Goal: Task Accomplishment & Management: Use online tool/utility

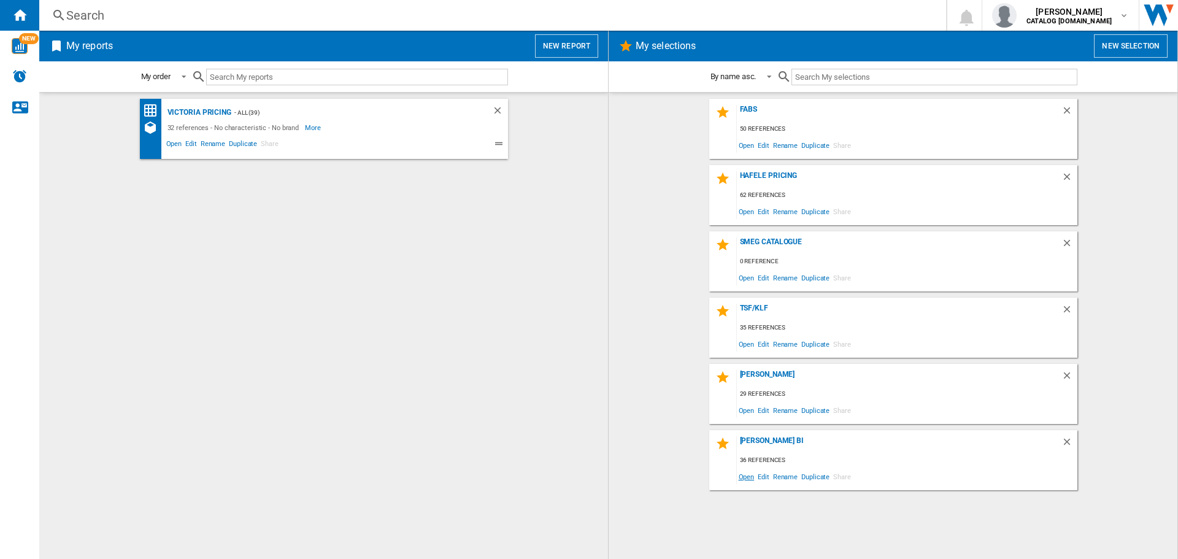
click at [751, 482] on span "Open" at bounding box center [747, 476] width 20 height 17
click at [770, 478] on span "Edit" at bounding box center [763, 476] width 15 height 17
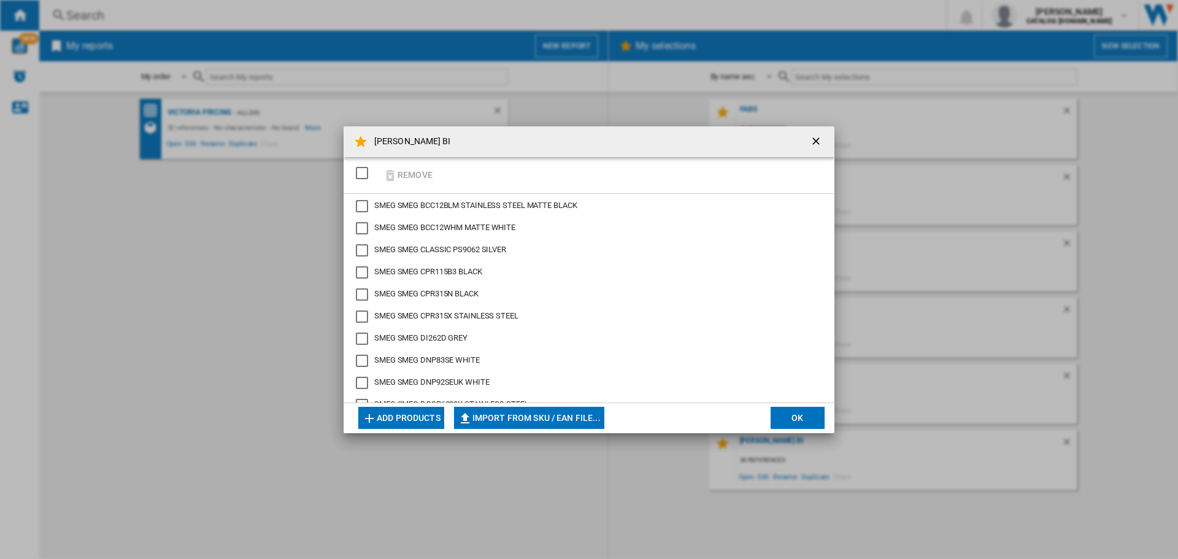
drag, startPoint x: 365, startPoint y: 207, endPoint x: 362, endPoint y: 215, distance: 8.8
click at [365, 207] on div "SMEG BCC12BLM STAINLESS STEEL MATTE BLACK" at bounding box center [362, 206] width 12 height 12
click at [362, 222] on div "SMEG BCC12WHM MATTE WHITE" at bounding box center [362, 228] width 12 height 12
click at [362, 246] on div "SMEG CLASSIC PS9062 SILVER" at bounding box center [362, 250] width 12 height 12
click at [363, 268] on div "SMEG CPR115B3 BLACK" at bounding box center [362, 272] width 12 height 12
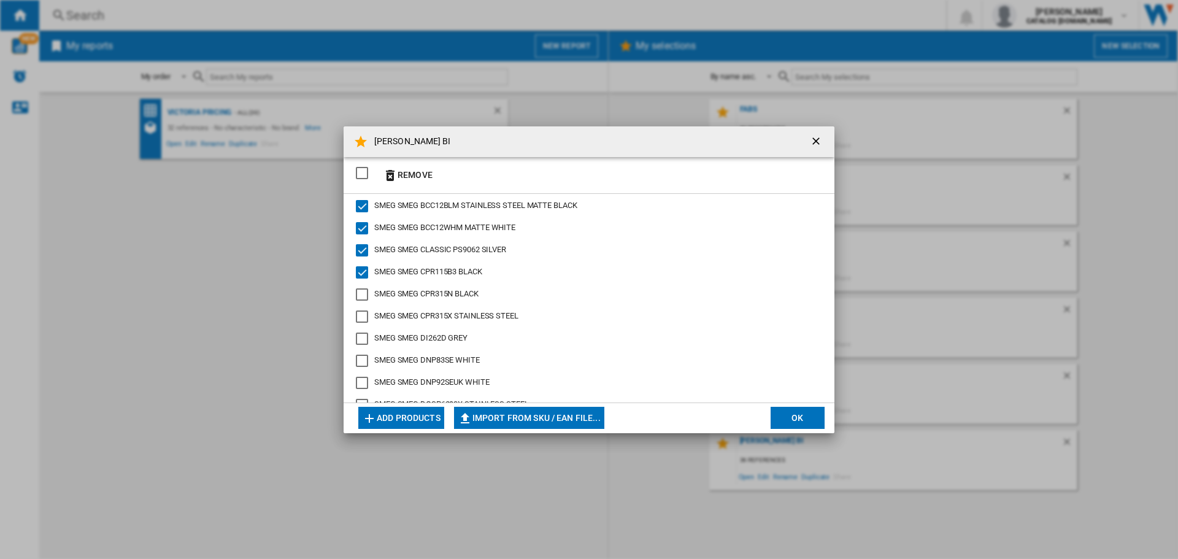
click at [365, 288] on div "SMEG CPR315N BLACK" at bounding box center [362, 294] width 12 height 12
click at [366, 311] on div "SMEG CPR315X STAINLESS STEEL" at bounding box center [362, 317] width 12 height 12
click at [362, 339] on div "SMEG DI262D GREY" at bounding box center [362, 339] width 12 height 12
click at [362, 358] on div "SMEG DNP83SE WHITE" at bounding box center [362, 361] width 12 height 12
click at [362, 377] on div "SMEG DNP92SEUK WHITE" at bounding box center [362, 383] width 12 height 12
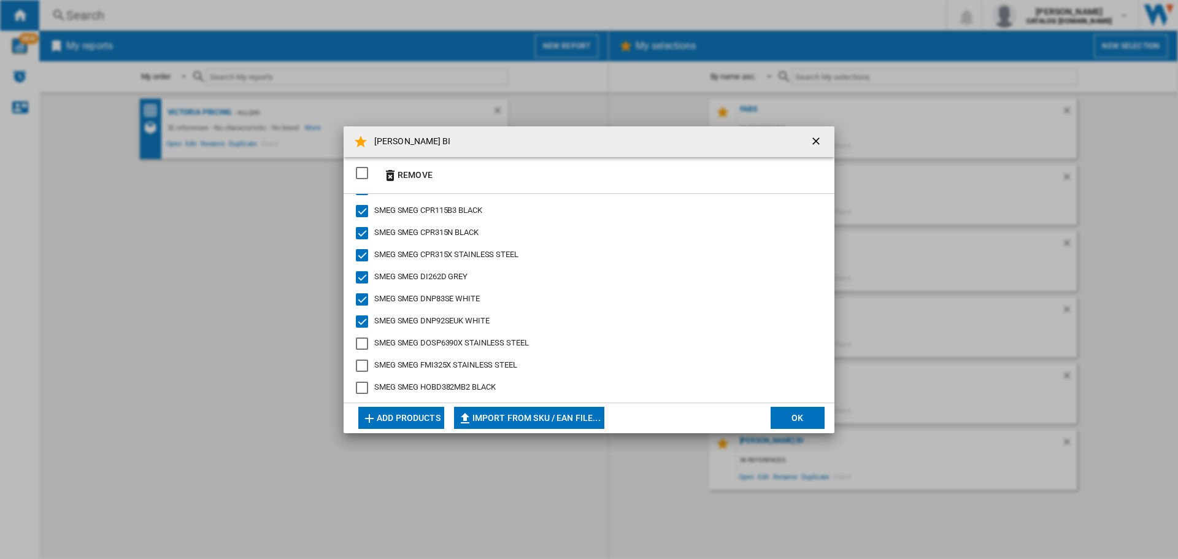
scroll to position [123, 0]
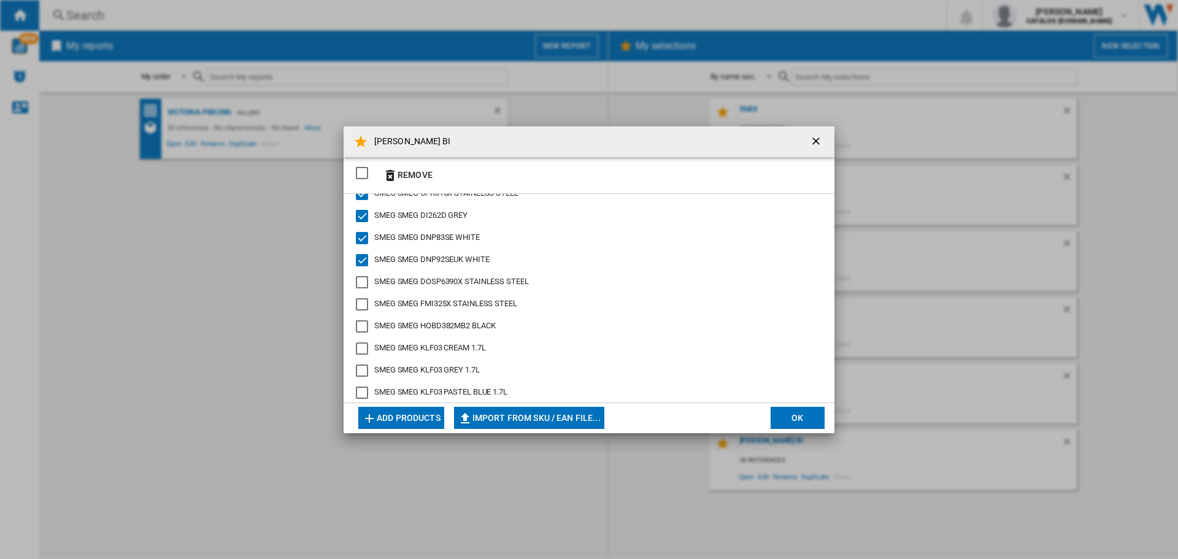
click at [362, 279] on div "SMEG DOSP6390X STAINLESS STEEL" at bounding box center [362, 282] width 12 height 12
click at [362, 299] on div "SMEG FMI325X STAINLESS STEEL" at bounding box center [362, 304] width 12 height 12
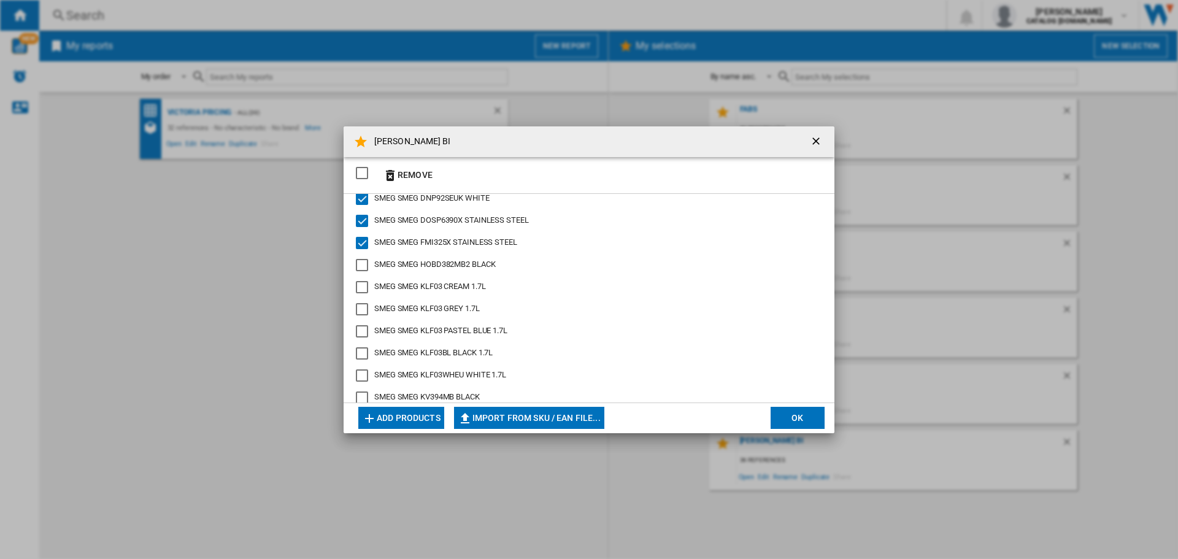
click at [359, 267] on div "SMEG HOBD382MB2 BLACK" at bounding box center [362, 265] width 12 height 12
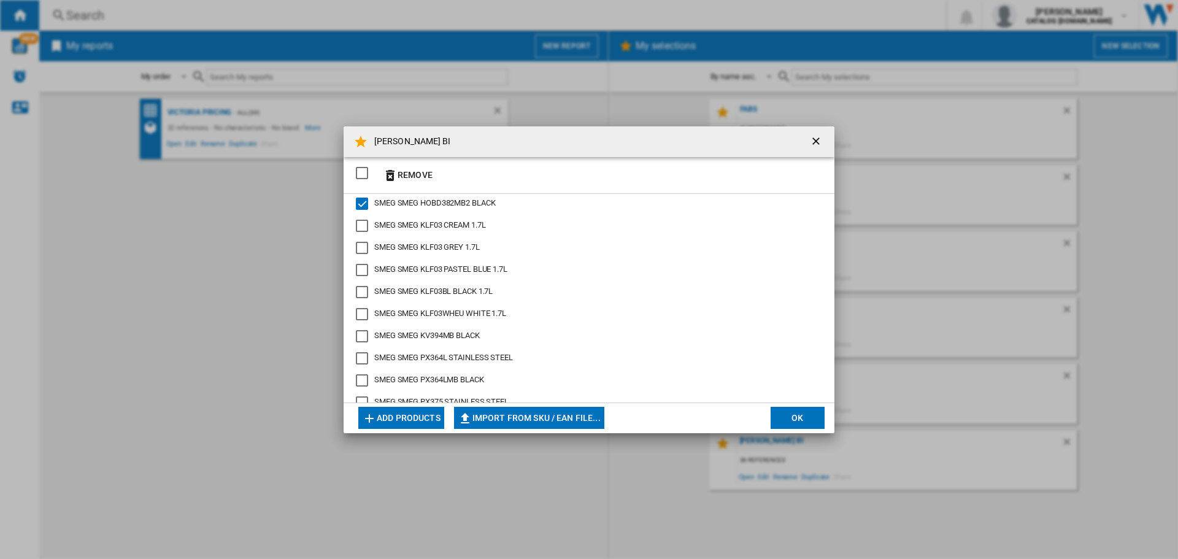
click at [360, 232] on div "SMEG KLF03 CREAM 1.7L" at bounding box center [362, 226] width 12 height 12
click at [361, 249] on div "SMEG KLF03 GREY 1.7L" at bounding box center [362, 248] width 12 height 12
click at [363, 270] on div "SMEG KLF03 PASTEL BLUE 1.7L" at bounding box center [362, 270] width 12 height 12
click at [364, 289] on div "SMEG KLF03BL BLACK 1.7L" at bounding box center [362, 292] width 12 height 12
click at [364, 308] on div "SMEG KLF03WHEU WHITE 1.7L" at bounding box center [362, 314] width 12 height 12
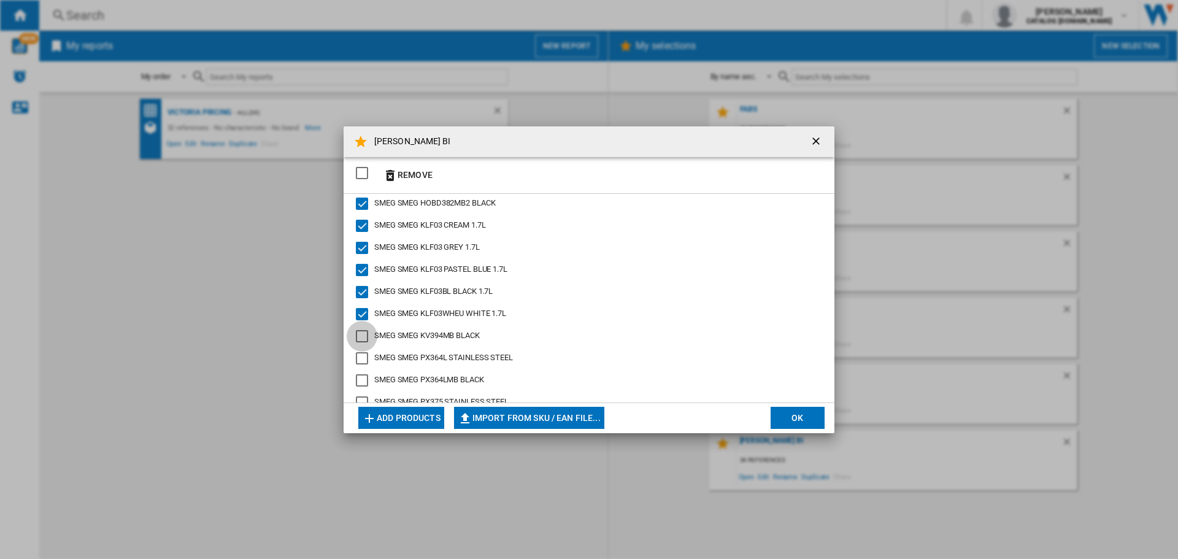
click at [366, 333] on div "SMEG KV394MB BLACK" at bounding box center [362, 336] width 12 height 12
click at [365, 356] on div "SMEG PX364L STAINLESS STEEL" at bounding box center [362, 358] width 12 height 12
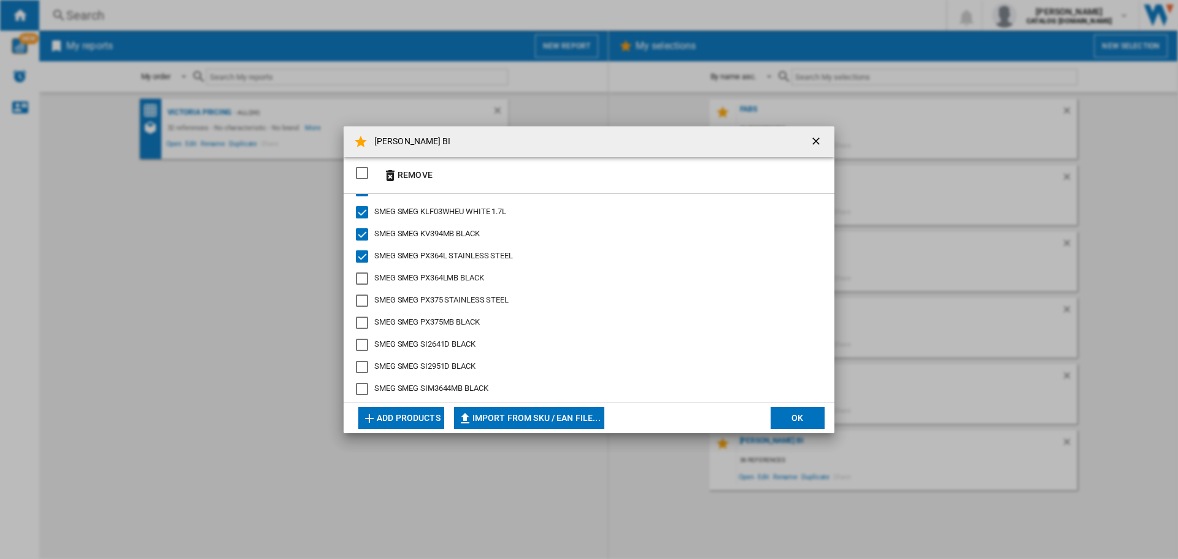
scroll to position [368, 0]
click at [359, 262] on div "SMEG PX364LMB BLACK" at bounding box center [362, 258] width 12 height 12
click at [360, 274] on div "SMEG PX375 STAINLESS STEEL" at bounding box center [362, 280] width 12 height 12
click at [363, 301] on div "SMEG PX375MB BLACK" at bounding box center [362, 302] width 12 height 12
click at [358, 322] on div "SMEG SI2641D BLACK" at bounding box center [362, 324] width 12 height 12
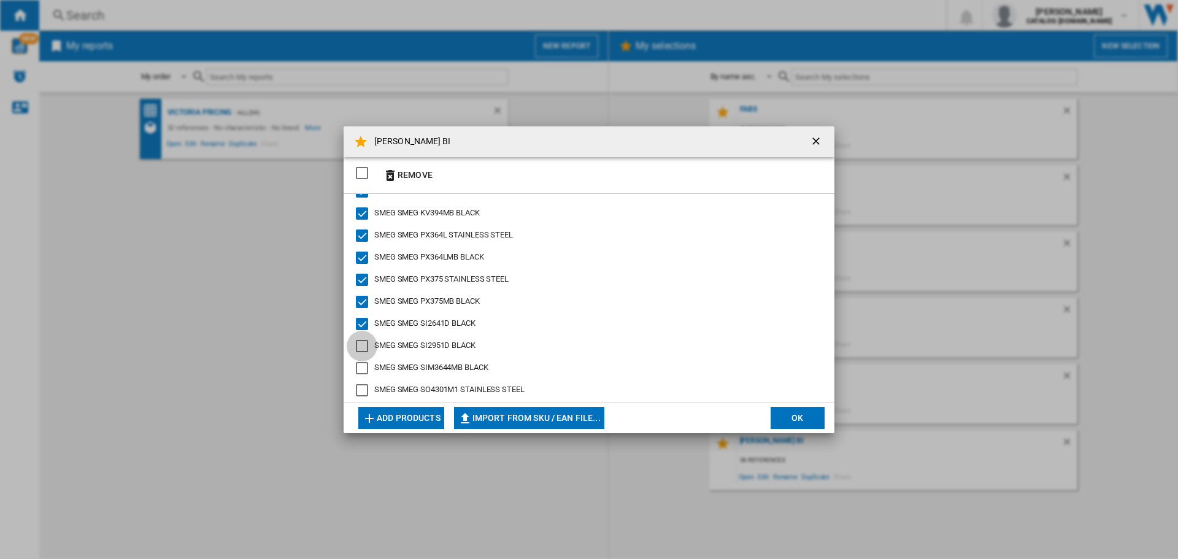
drag, startPoint x: 362, startPoint y: 340, endPoint x: 360, endPoint y: 363, distance: 22.8
click at [362, 341] on div "SMEG SI2951D BLACK" at bounding box center [362, 346] width 12 height 12
click at [360, 365] on div "SMEG SIM3644MB BLACK" at bounding box center [362, 368] width 12 height 12
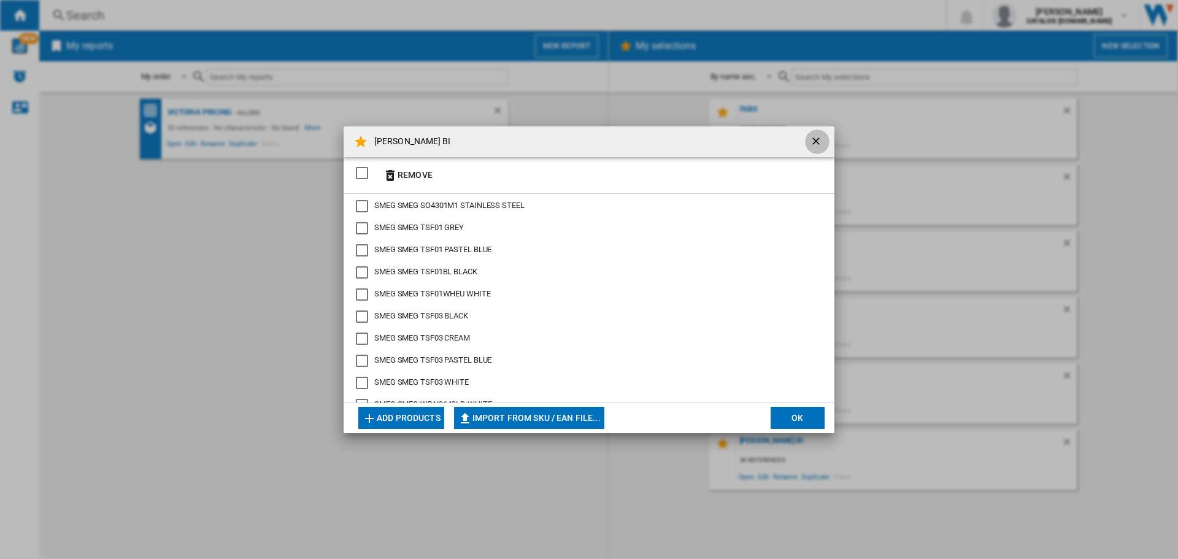
click at [811, 139] on ng-md-icon "getI18NText('BUTTONS.CLOSE_DIALOG')" at bounding box center [817, 142] width 15 height 15
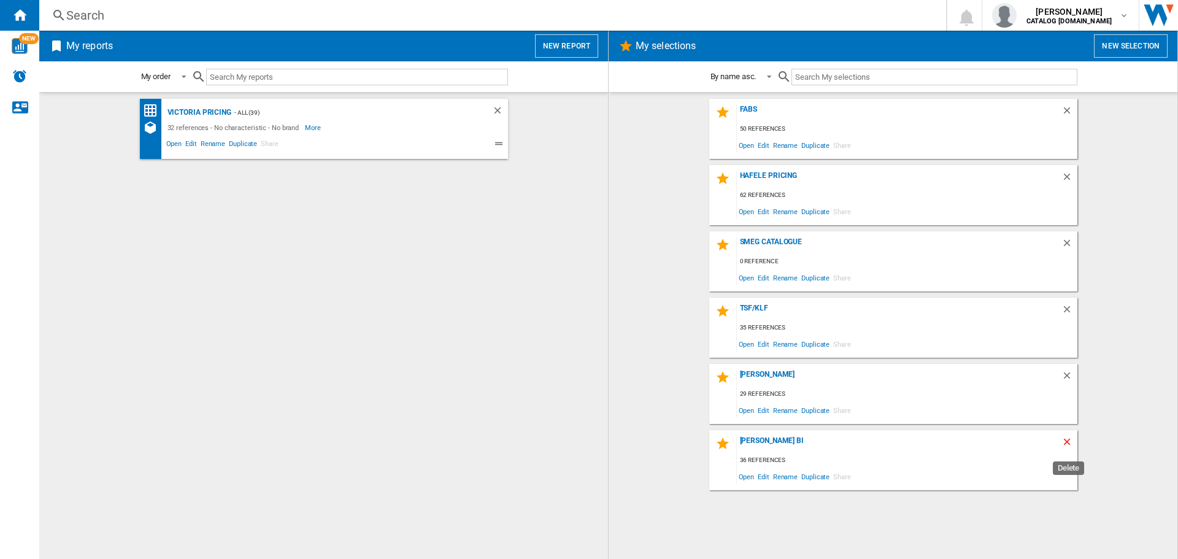
click at [1066, 441] on ng-md-icon "Delete" at bounding box center [1069, 443] width 15 height 15
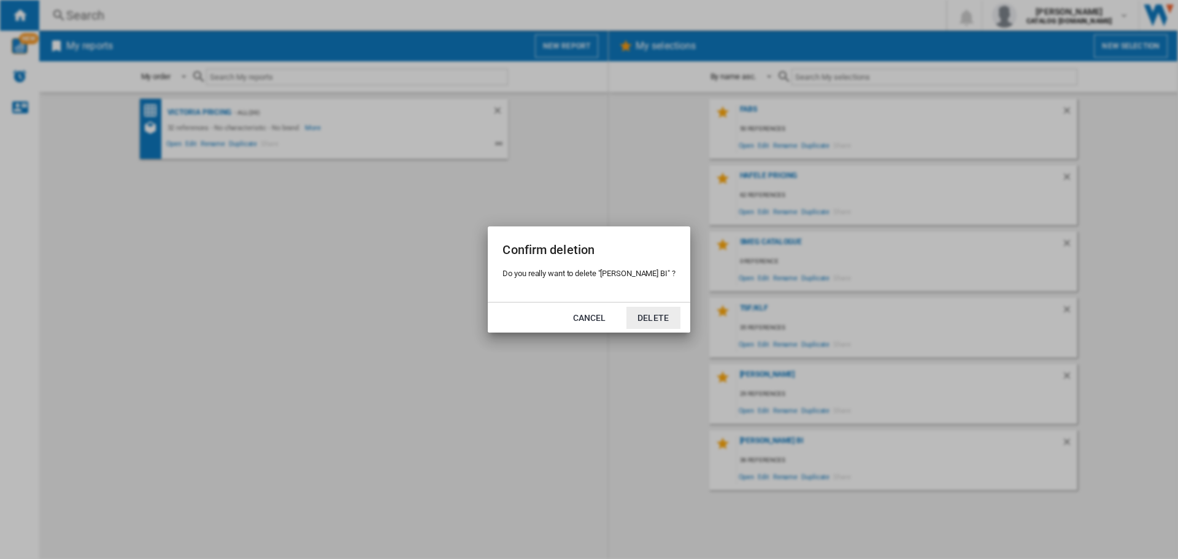
click at [657, 317] on button "Delete" at bounding box center [654, 318] width 54 height 22
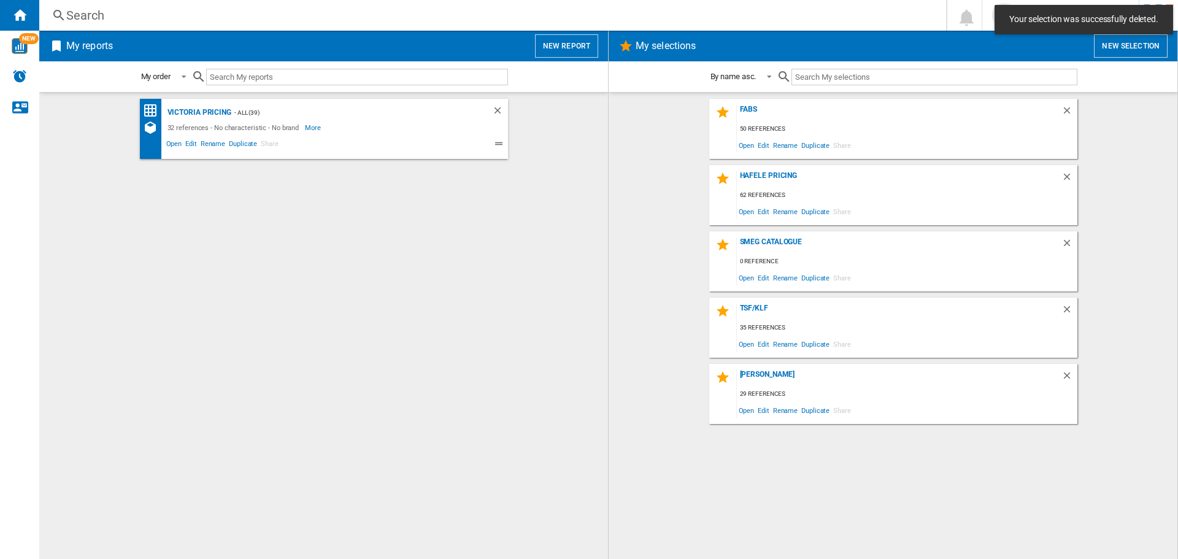
drag, startPoint x: 1132, startPoint y: 48, endPoint x: 1132, endPoint y: 42, distance: 6.2
click at [1132, 42] on button "New selection" at bounding box center [1131, 45] width 74 height 23
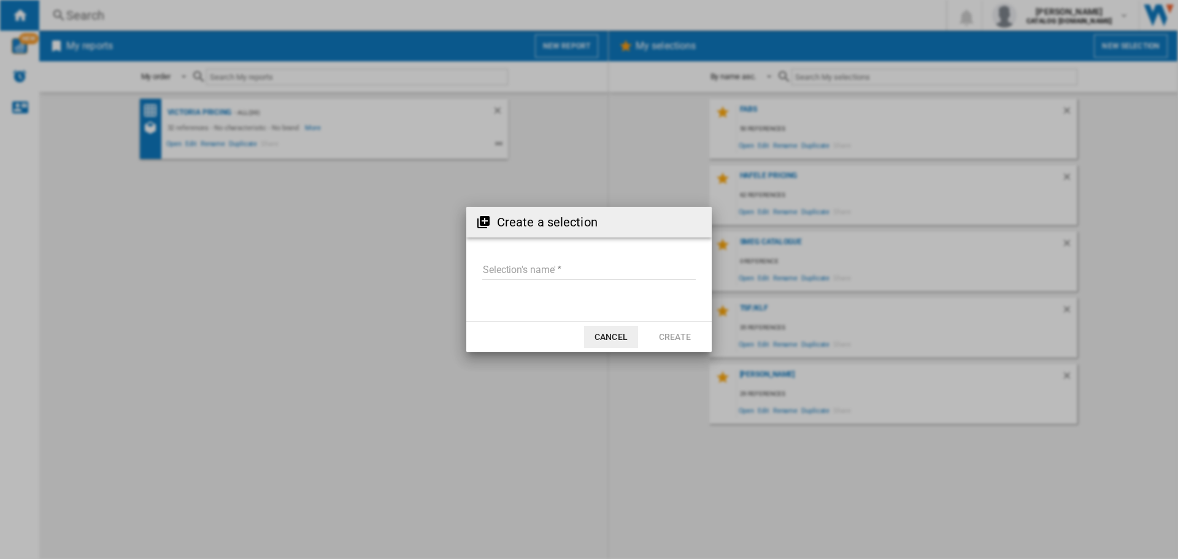
click at [548, 272] on input "Selection's name'" at bounding box center [589, 270] width 214 height 18
type input "*******"
click at [662, 342] on button "Create" at bounding box center [675, 337] width 54 height 22
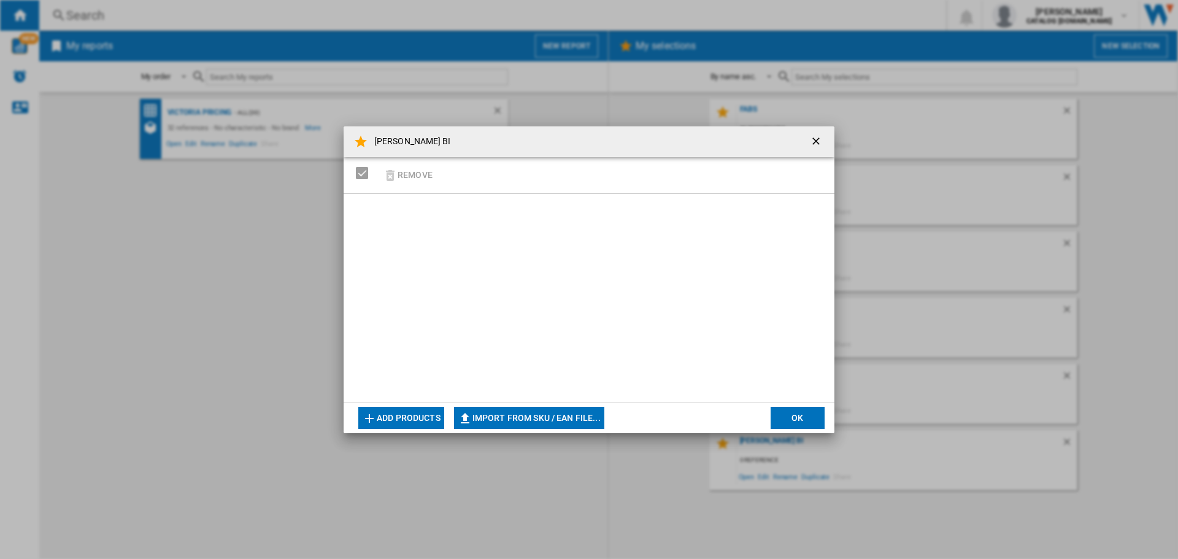
click at [409, 420] on button "Add products" at bounding box center [401, 418] width 86 height 22
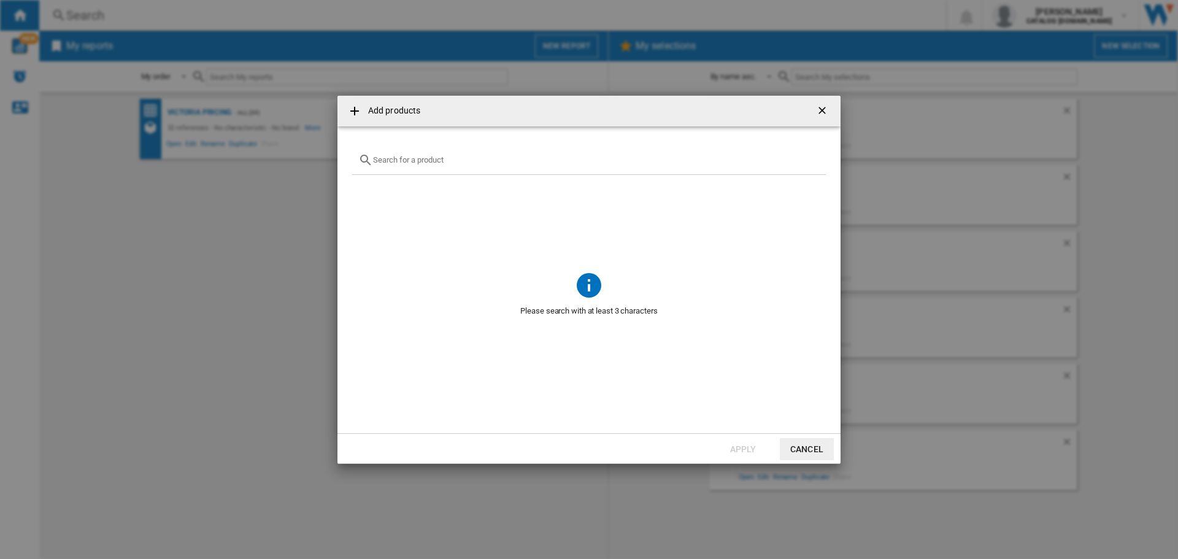
click at [397, 160] on input "text" at bounding box center [596, 159] width 447 height 9
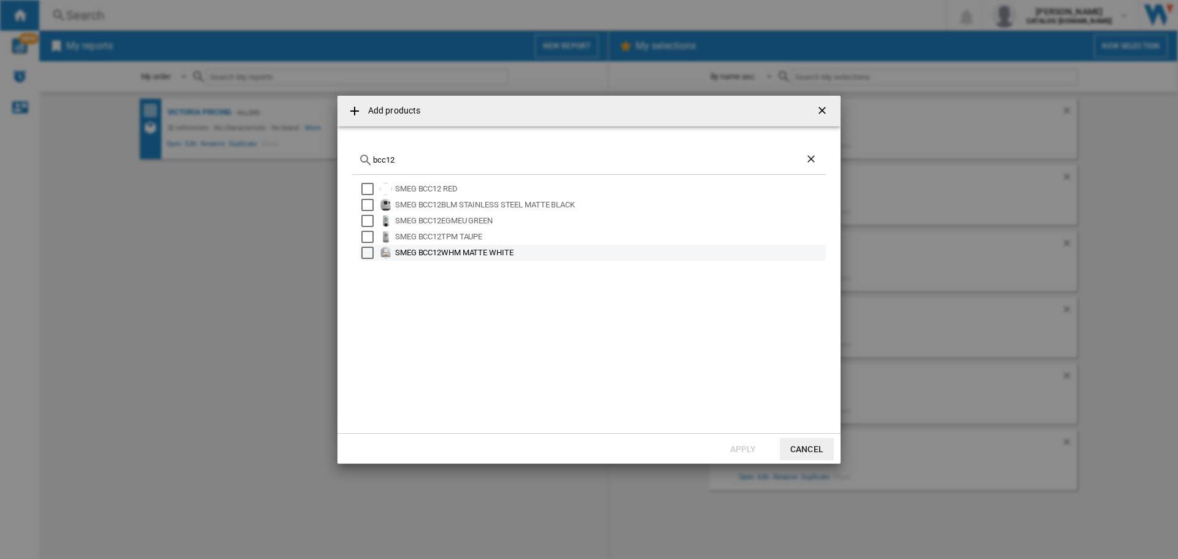
click at [364, 255] on div "Select" at bounding box center [368, 253] width 12 height 12
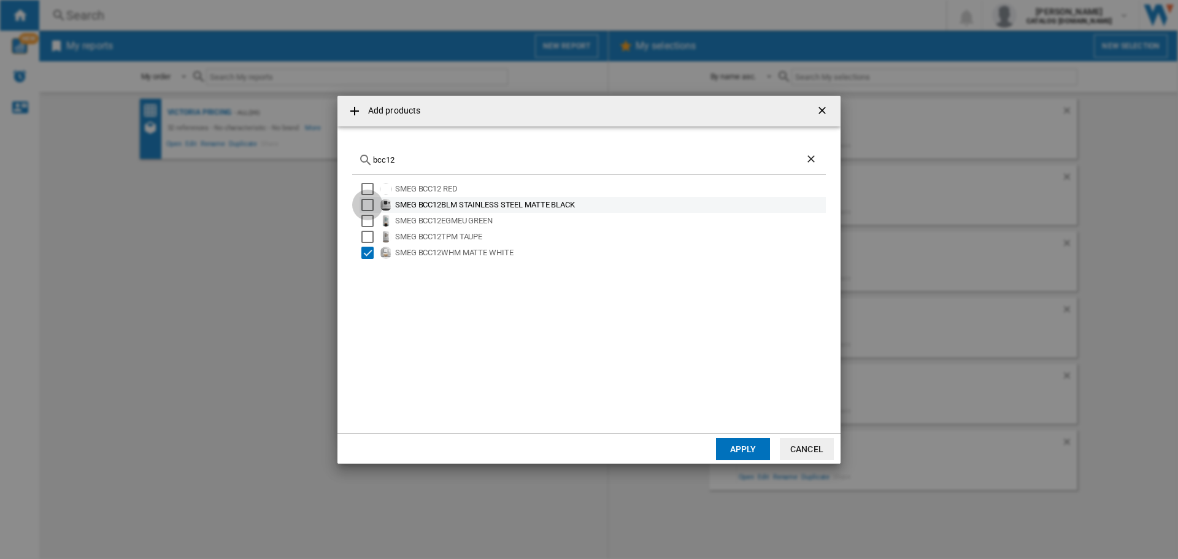
click at [368, 203] on div "Select" at bounding box center [368, 205] width 12 height 12
drag, startPoint x: 347, startPoint y: 144, endPoint x: 93, endPoint y: 95, distance: 259.4
click at [93, 95] on div "Add products bcc12 SMEG BCC12 RED SMEG BCC12BLM STAINLESS STEEL MATTE BLACK SME…" at bounding box center [589, 279] width 1178 height 559
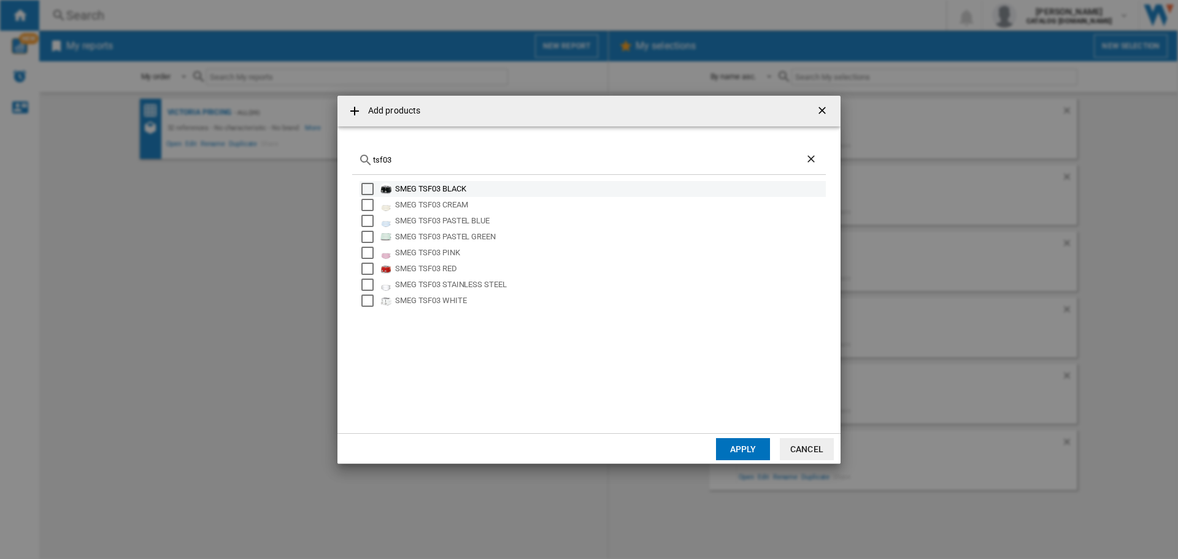
click at [362, 191] on div "Select" at bounding box center [368, 189] width 12 height 12
click at [363, 206] on div "Select" at bounding box center [368, 205] width 12 height 12
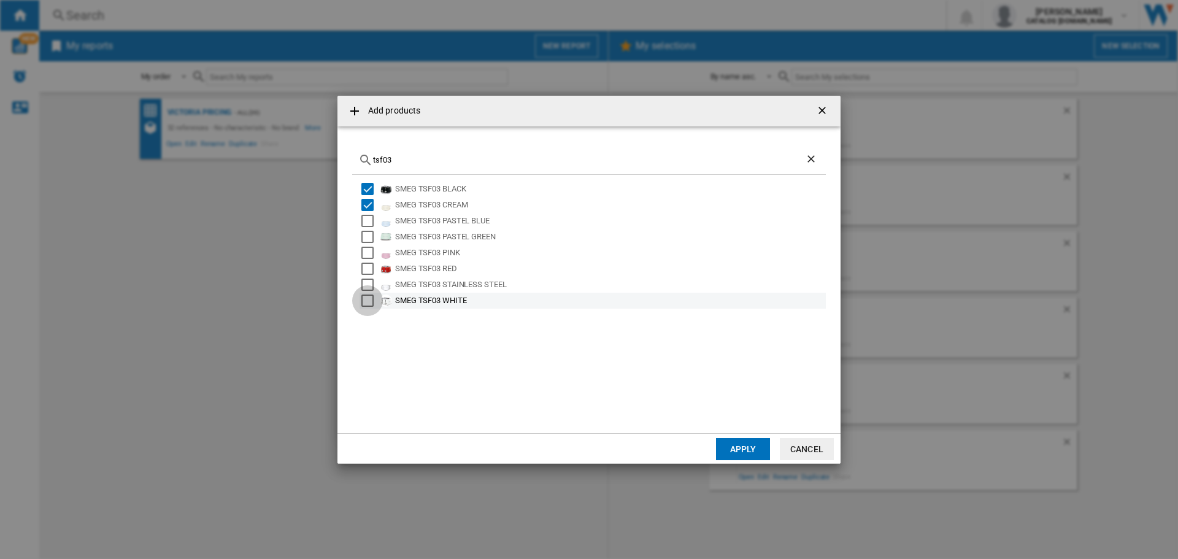
click at [367, 299] on div "Select" at bounding box center [368, 301] width 12 height 12
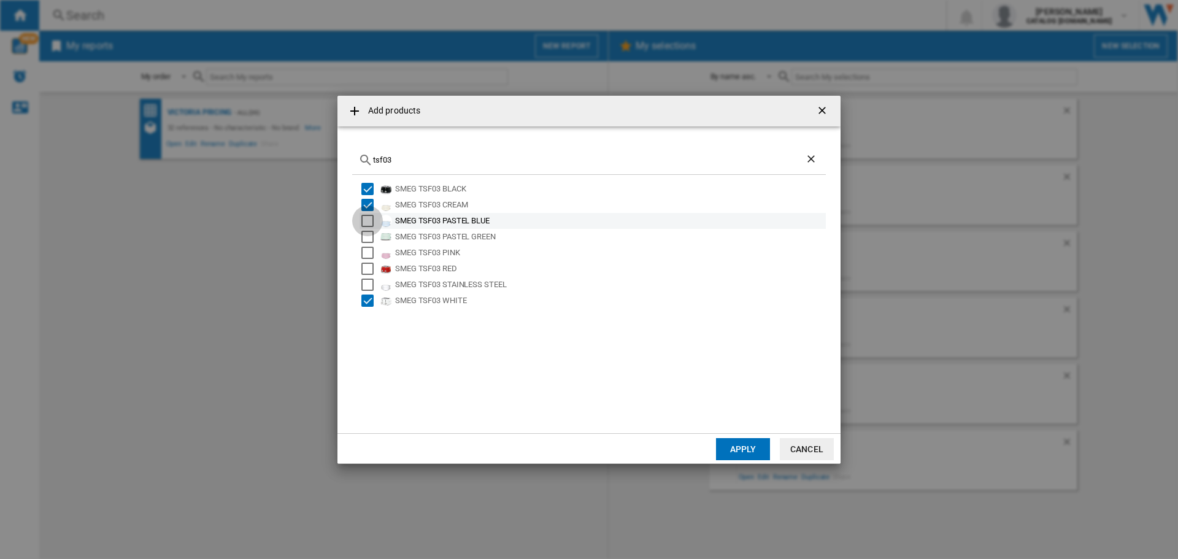
click at [365, 222] on div "Select" at bounding box center [368, 221] width 12 height 12
drag, startPoint x: 411, startPoint y: 157, endPoint x: 215, endPoint y: 116, distance: 199.9
click at [215, 116] on div "Add products tsf03 SMEG TSF03 BLACK SMEG TSF03 CREAM SMEG TSF03 PASTEL BLUE SME…" at bounding box center [589, 279] width 1178 height 559
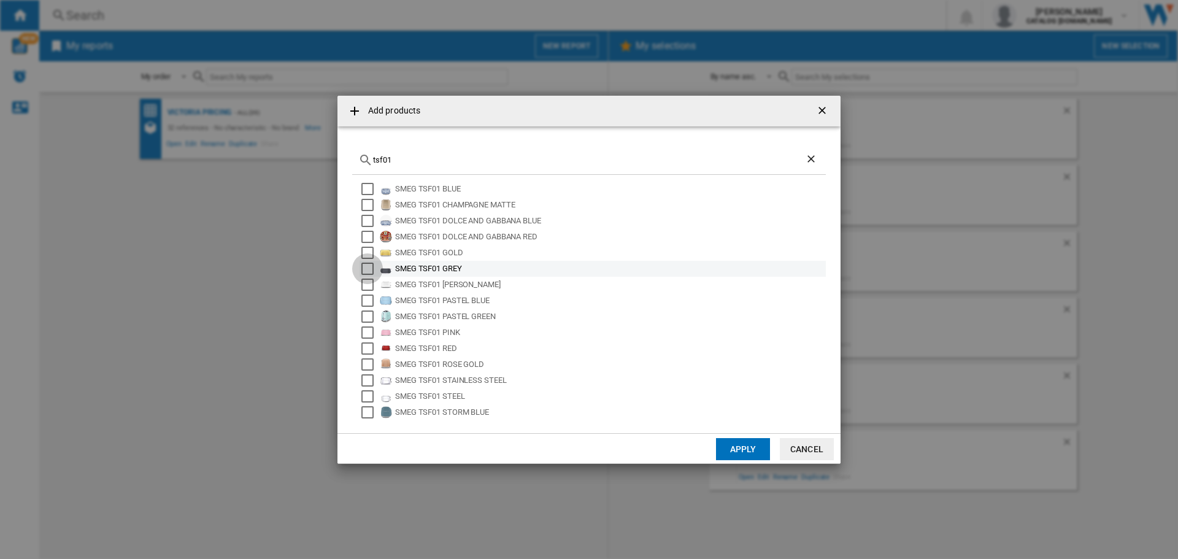
click at [369, 266] on div "Select" at bounding box center [368, 269] width 12 height 12
click at [366, 297] on div "Select" at bounding box center [368, 301] width 12 height 12
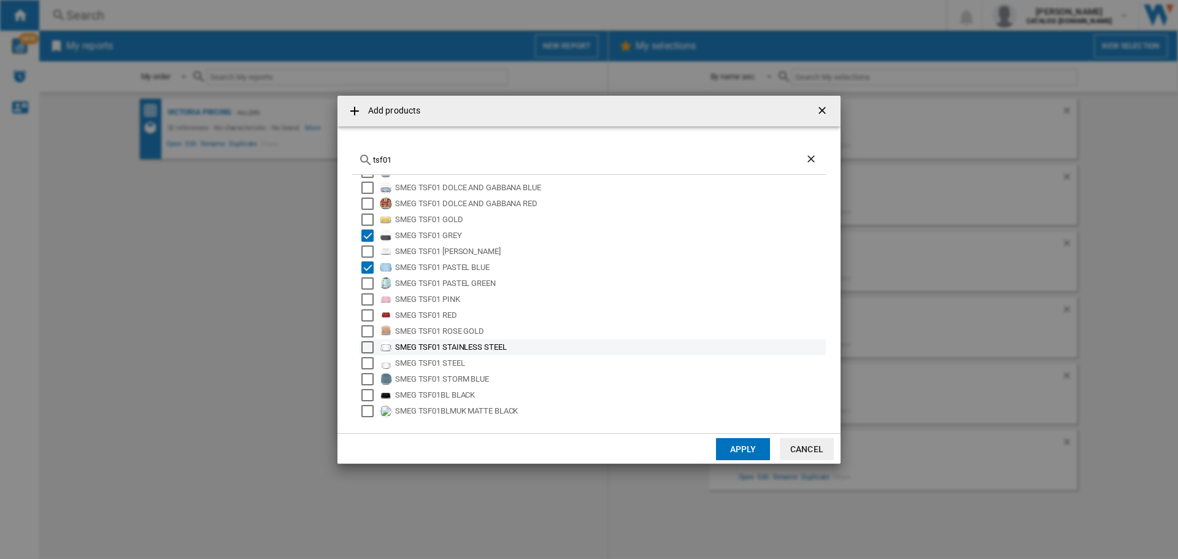
scroll to position [61, 0]
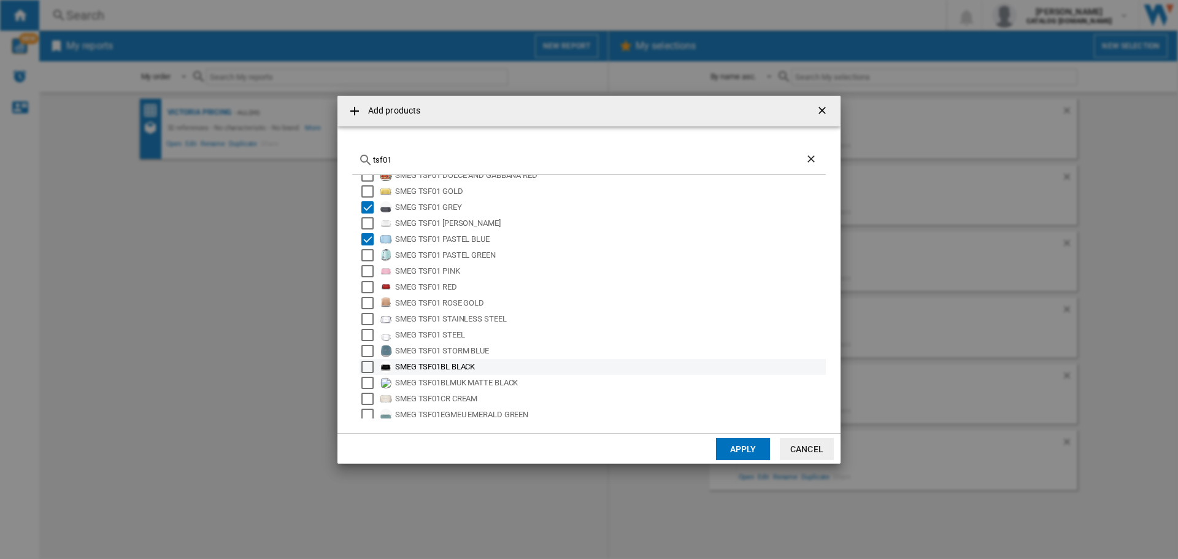
click at [372, 369] on div "Select" at bounding box center [368, 367] width 12 height 12
click at [363, 395] on div "Select" at bounding box center [368, 399] width 12 height 12
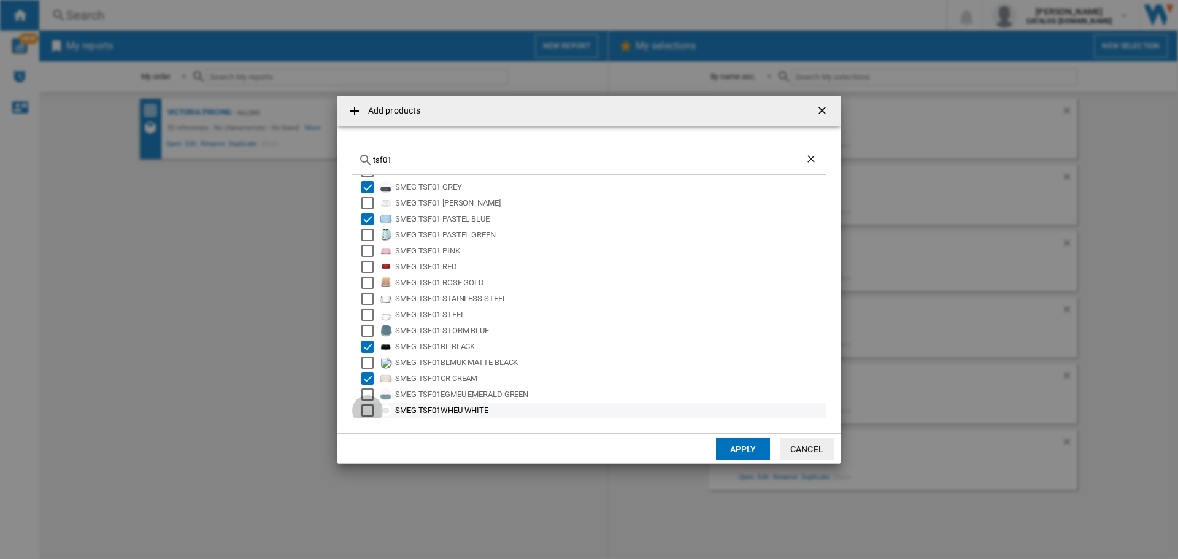
click at [371, 412] on div "Select" at bounding box center [368, 410] width 12 height 12
drag, startPoint x: 412, startPoint y: 163, endPoint x: 134, endPoint y: 128, distance: 279.6
click at [133, 136] on div "Add products tsf01 SMEG TSF01 BLUE SMEG TSF01 CHAMPAGNE MATTE SMEG TSF01 DOLCE …" at bounding box center [589, 279] width 1178 height 559
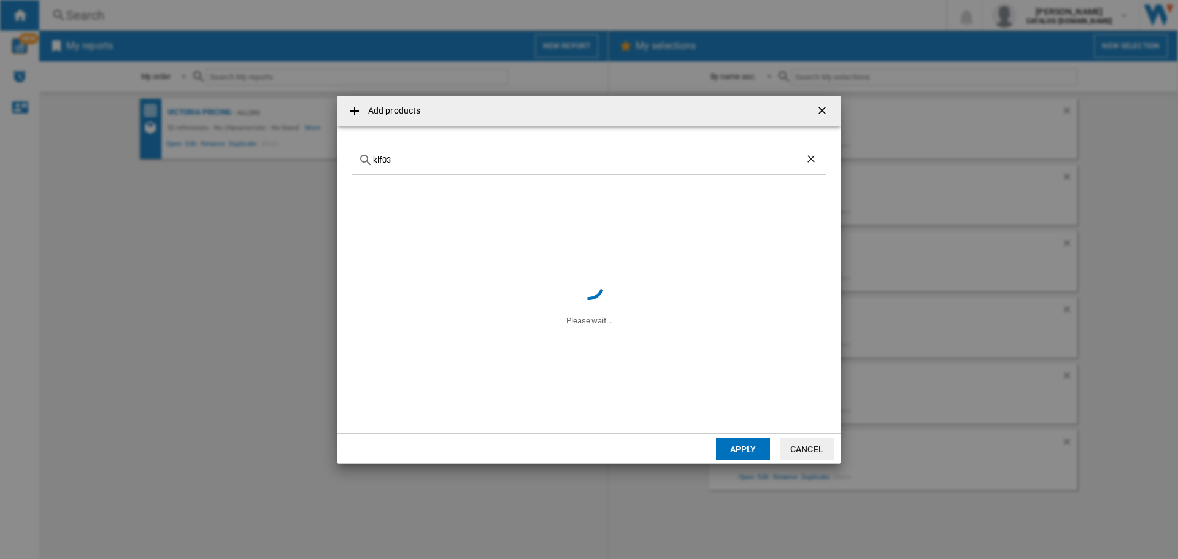
type input "klf03"
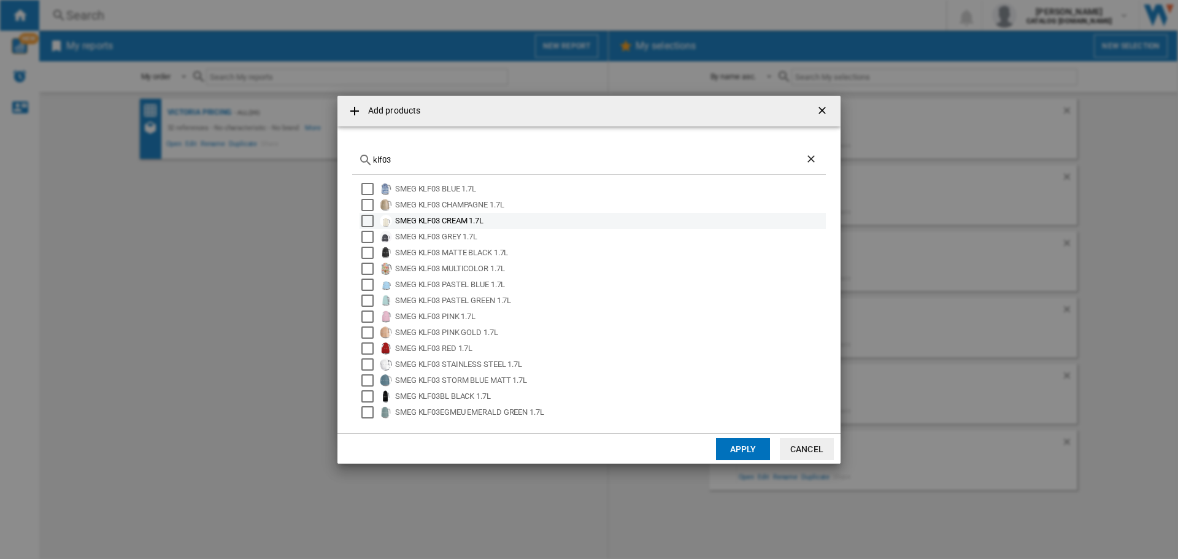
click at [367, 222] on div "Select" at bounding box center [368, 221] width 12 height 12
click at [367, 236] on div "Select" at bounding box center [368, 237] width 12 height 12
click at [368, 282] on div "Select" at bounding box center [368, 285] width 12 height 12
click at [362, 396] on div "Select" at bounding box center [368, 396] width 12 height 12
drag, startPoint x: 362, startPoint y: 396, endPoint x: 357, endPoint y: 401, distance: 6.5
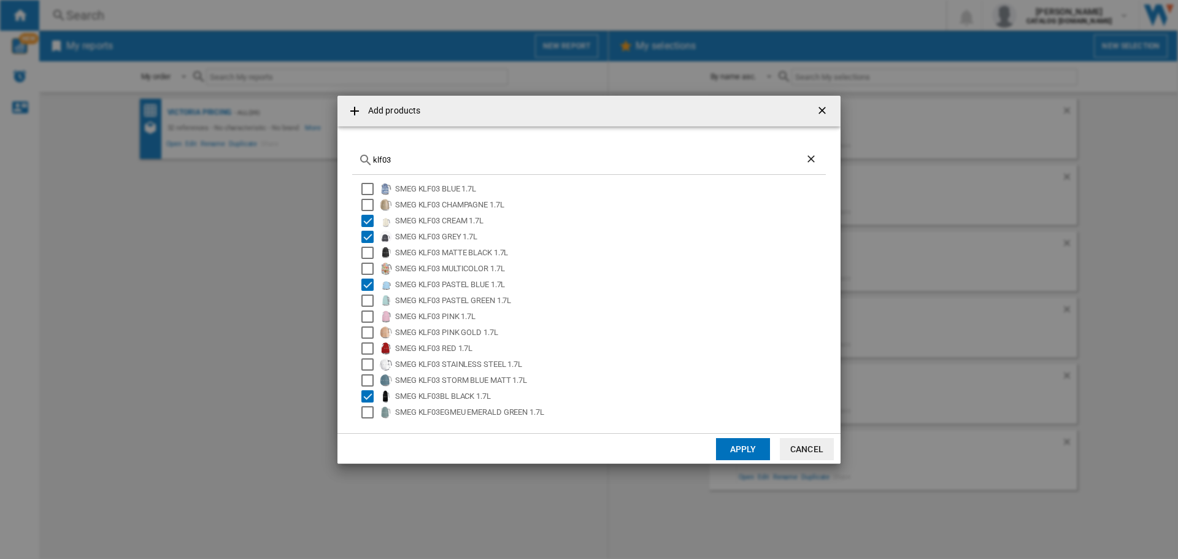
click at [357, 401] on div "SMEG KLF03 BLUE 1.7L SMEG KLF03 CHAMPAGNE 1.7L SMEG KLF03 CREAM 1.7L SMEG KLF03…" at bounding box center [589, 297] width 474 height 244
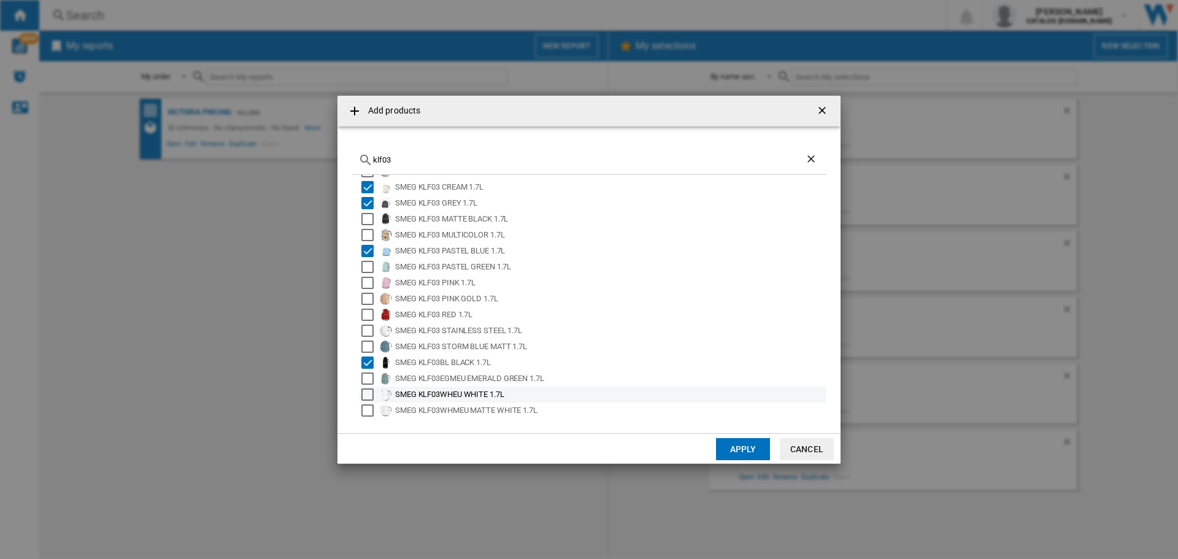
click at [370, 399] on div "Select" at bounding box center [368, 395] width 12 height 12
click at [735, 454] on button "Apply" at bounding box center [743, 449] width 54 height 22
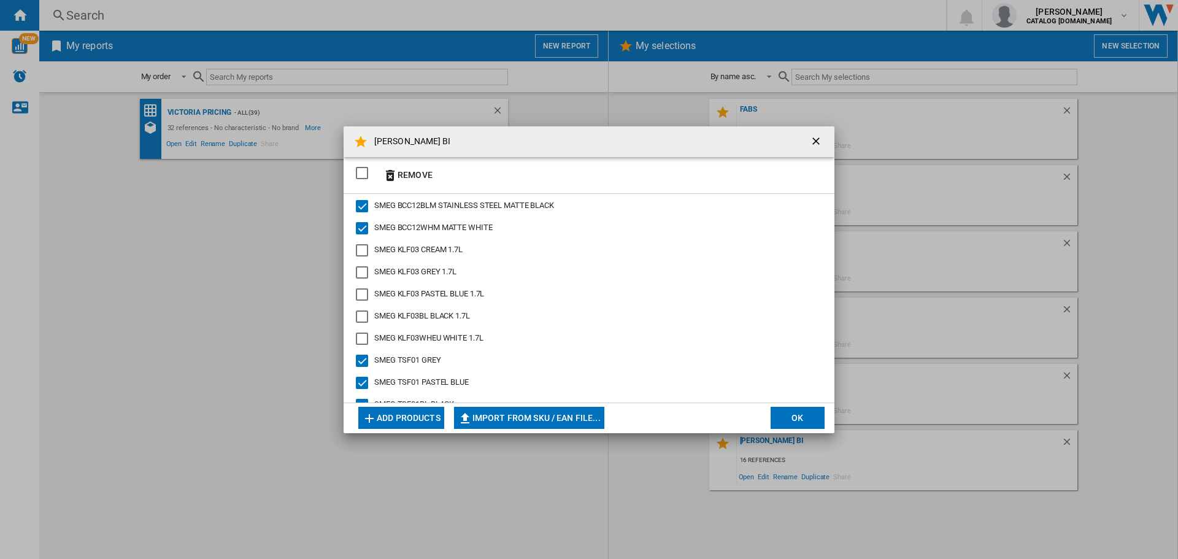
click at [400, 420] on button "Add products" at bounding box center [401, 418] width 86 height 22
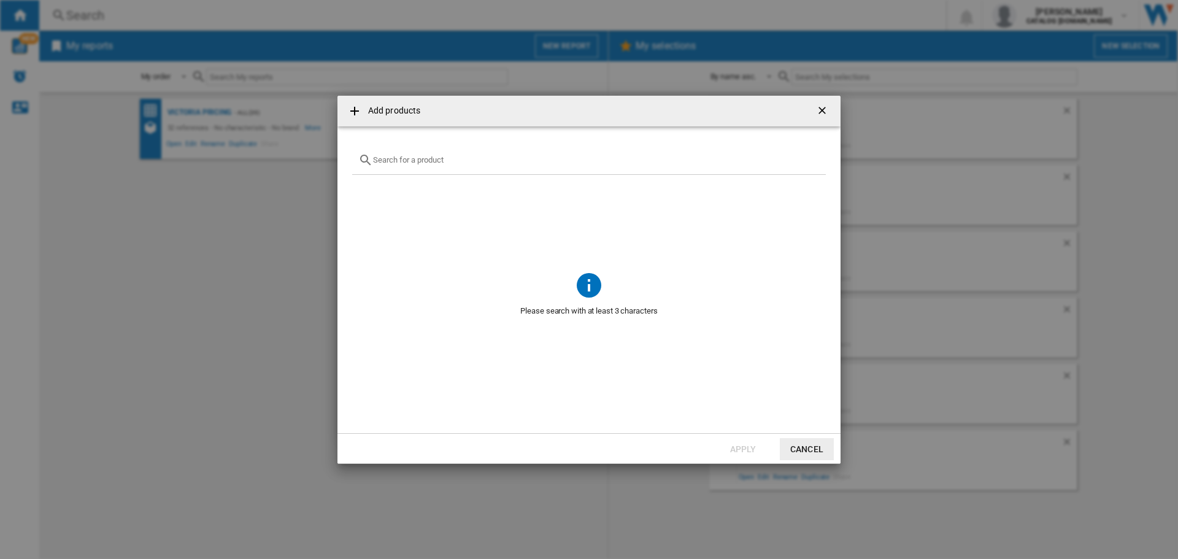
click at [431, 154] on div "Add products ..." at bounding box center [589, 160] width 474 height 29
click at [483, 161] on input "Add products ..." at bounding box center [596, 159] width 447 height 9
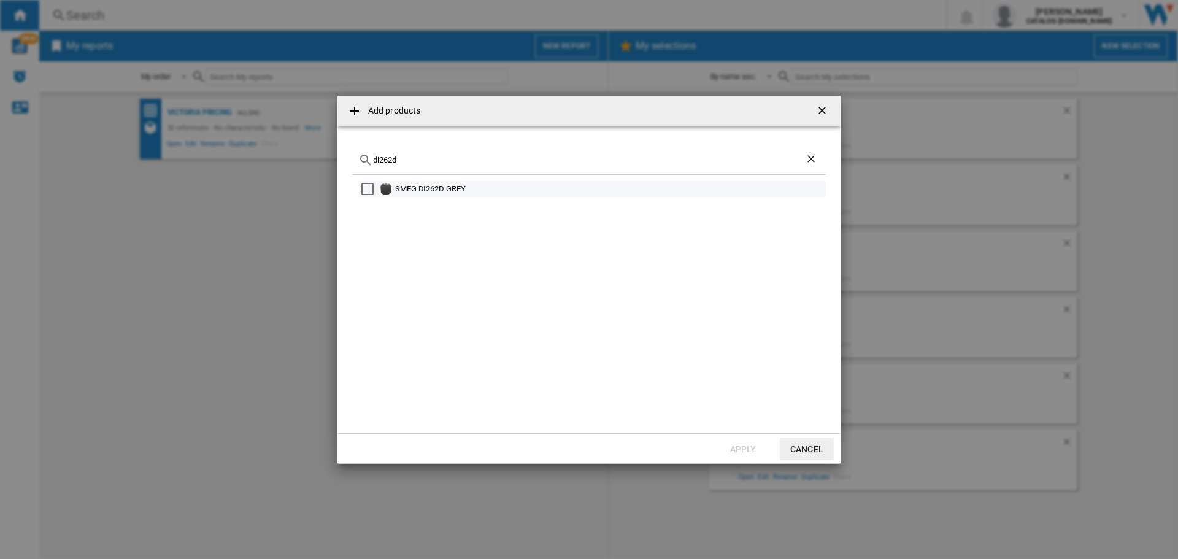
click at [371, 188] on div "Select" at bounding box center [368, 189] width 12 height 12
drag, startPoint x: 423, startPoint y: 167, endPoint x: 295, endPoint y: 140, distance: 130.5
click at [295, 140] on div "Add products di262d SMEG DI262D GREY Apply Cancel" at bounding box center [589, 279] width 1178 height 559
drag, startPoint x: 428, startPoint y: 163, endPoint x: 317, endPoint y: 157, distance: 111.2
click at [317, 157] on div "Add products di262d SMEG DI262D GREY Apply Cancel" at bounding box center [589, 279] width 1178 height 559
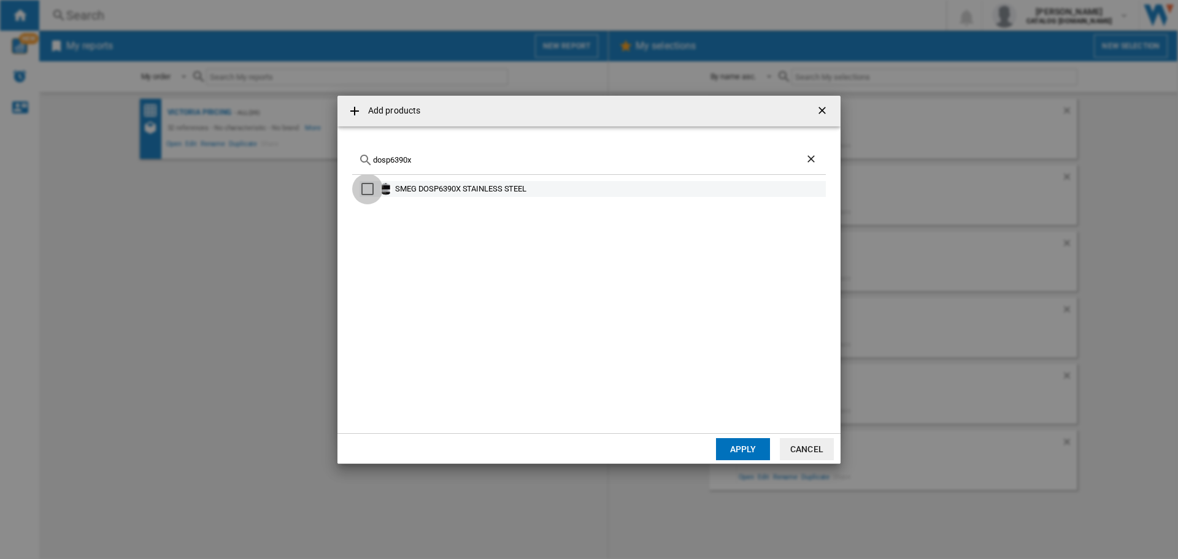
click at [368, 188] on div "Select" at bounding box center [368, 189] width 12 height 12
drag, startPoint x: 474, startPoint y: 156, endPoint x: 256, endPoint y: 125, distance: 220.7
click at [256, 125] on div "Add products dosp6390x SMEG DOSP6390X STAINLESS STEEL Apply Cancel" at bounding box center [589, 279] width 1178 height 559
click at [369, 190] on div "Select" at bounding box center [368, 189] width 12 height 12
click at [366, 209] on div "Select" at bounding box center [368, 205] width 12 height 12
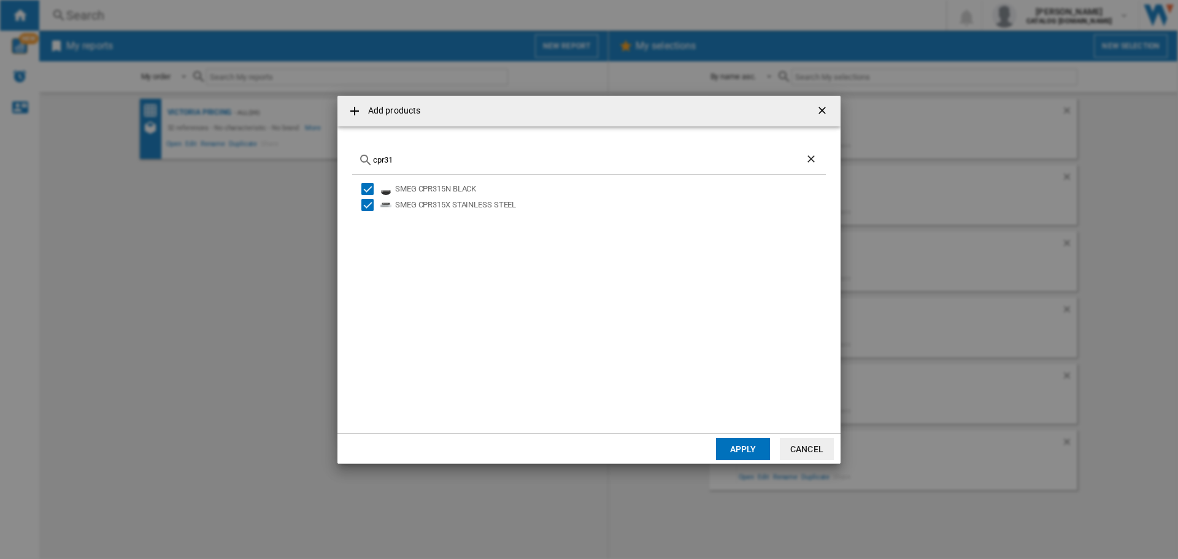
drag, startPoint x: 423, startPoint y: 162, endPoint x: 211, endPoint y: 151, distance: 212.0
click at [211, 151] on div "Add products cpr31 SMEG CPR315N BLACK SMEG CPR315X STAINLESS STEEL Apply Cancel" at bounding box center [589, 279] width 1178 height 559
click at [441, 183] on div "SMEG CPR115B3 BLACK" at bounding box center [609, 189] width 429 height 12
drag, startPoint x: 437, startPoint y: 163, endPoint x: 309, endPoint y: 149, distance: 129.1
click at [309, 149] on div "Add products cpr115b3 SMEG CPR115B3 BLACK Apply Cancel" at bounding box center [589, 279] width 1178 height 559
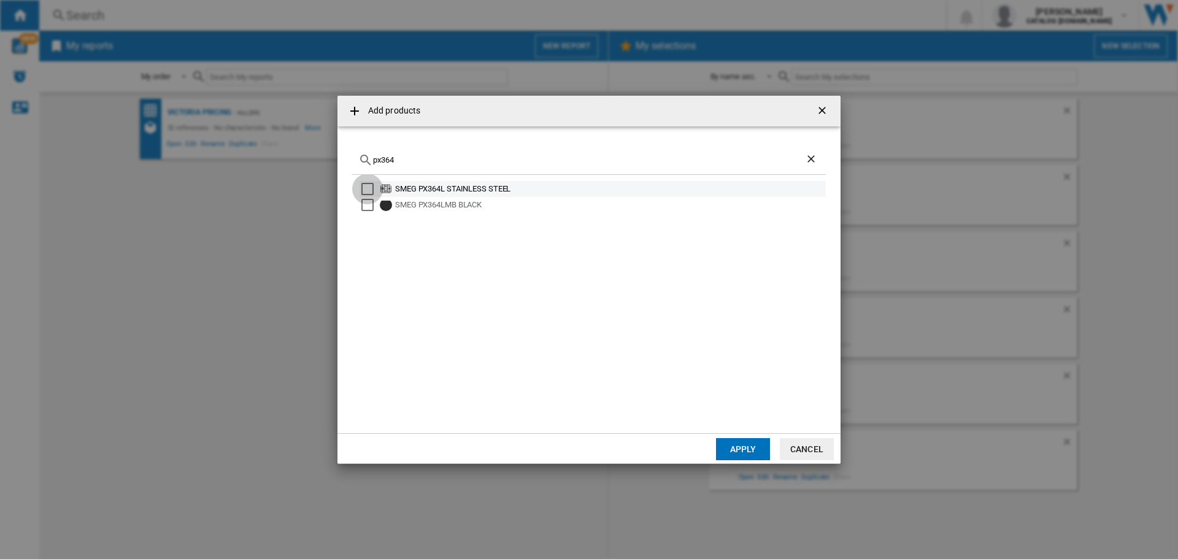
click at [368, 191] on div "Select" at bounding box center [368, 189] width 12 height 12
click at [369, 204] on div "Select" at bounding box center [368, 205] width 12 height 12
drag, startPoint x: 409, startPoint y: 160, endPoint x: 411, endPoint y: 145, distance: 14.9
click at [410, 149] on div "px364" at bounding box center [589, 160] width 474 height 29
click at [363, 190] on div "Select" at bounding box center [368, 189] width 12 height 12
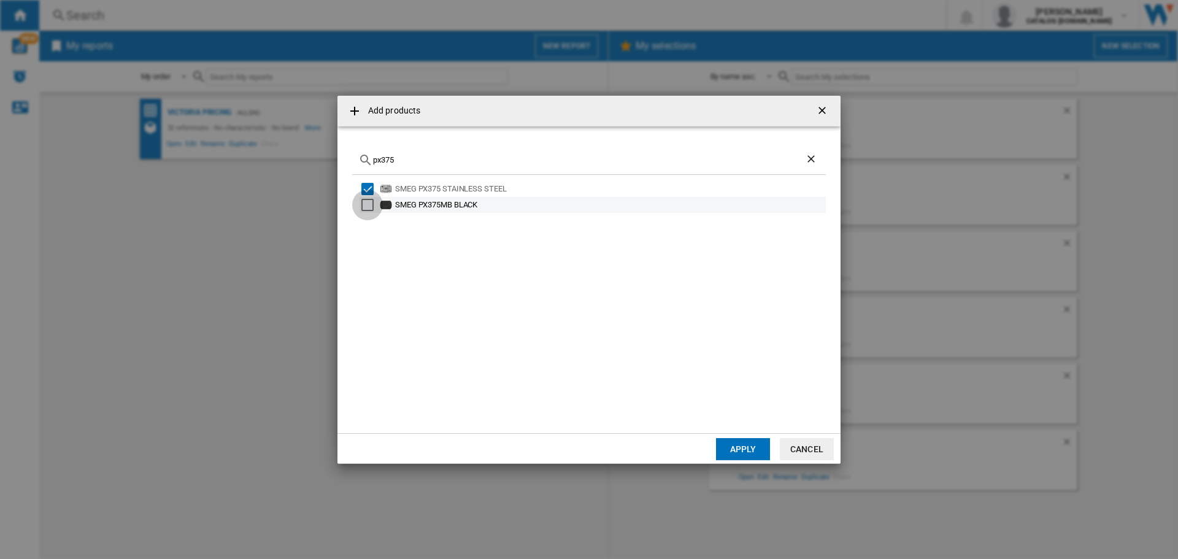
click at [365, 201] on div "Select" at bounding box center [368, 205] width 12 height 12
drag, startPoint x: 436, startPoint y: 165, endPoint x: 199, endPoint y: 124, distance: 240.5
click at [199, 124] on div "Add products px375 SMEG PX375 STAINLESS STEEL SMEG PX375MB BLACK Apply Cancel" at bounding box center [589, 279] width 1178 height 559
drag, startPoint x: 422, startPoint y: 162, endPoint x: 5, endPoint y: 118, distance: 419.7
click at [5, 122] on div "Add products px375 SMEG PX375 STAINLESS STEEL SMEG PX375MB BLACK Apply Cancel" at bounding box center [589, 279] width 1178 height 559
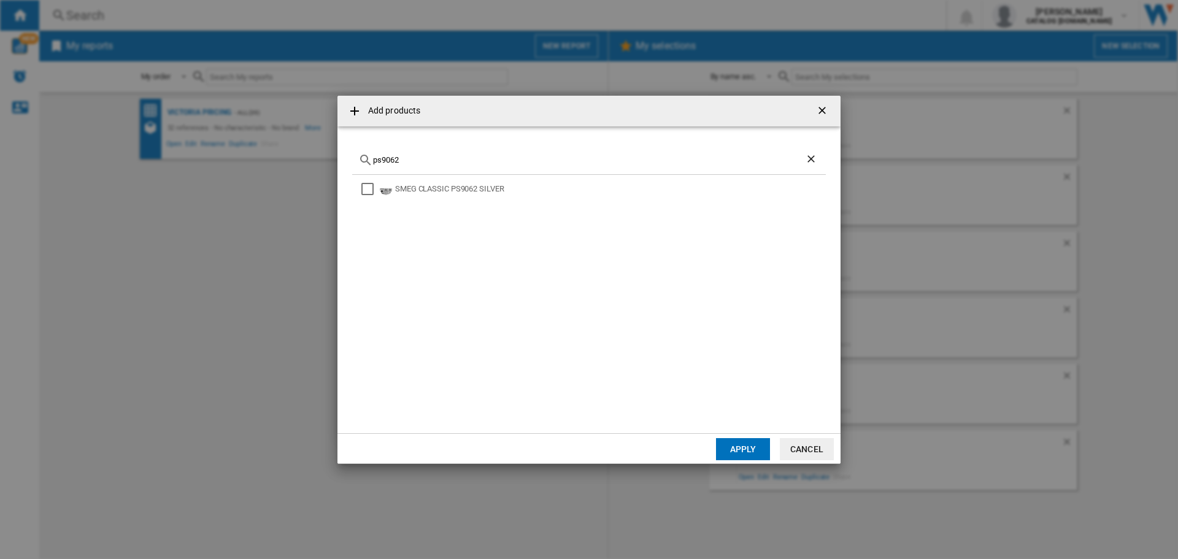
drag, startPoint x: 372, startPoint y: 185, endPoint x: 402, endPoint y: 168, distance: 34.9
click at [372, 185] on div "Select" at bounding box center [368, 189] width 12 height 12
drag, startPoint x: 418, startPoint y: 164, endPoint x: 187, endPoint y: 101, distance: 239.3
click at [186, 100] on div "Add products ps9062 SMEG CLASSIC PS9062 SILVER Apply Cancel" at bounding box center [589, 279] width 1178 height 559
drag, startPoint x: 410, startPoint y: 161, endPoint x: 327, endPoint y: 135, distance: 87.0
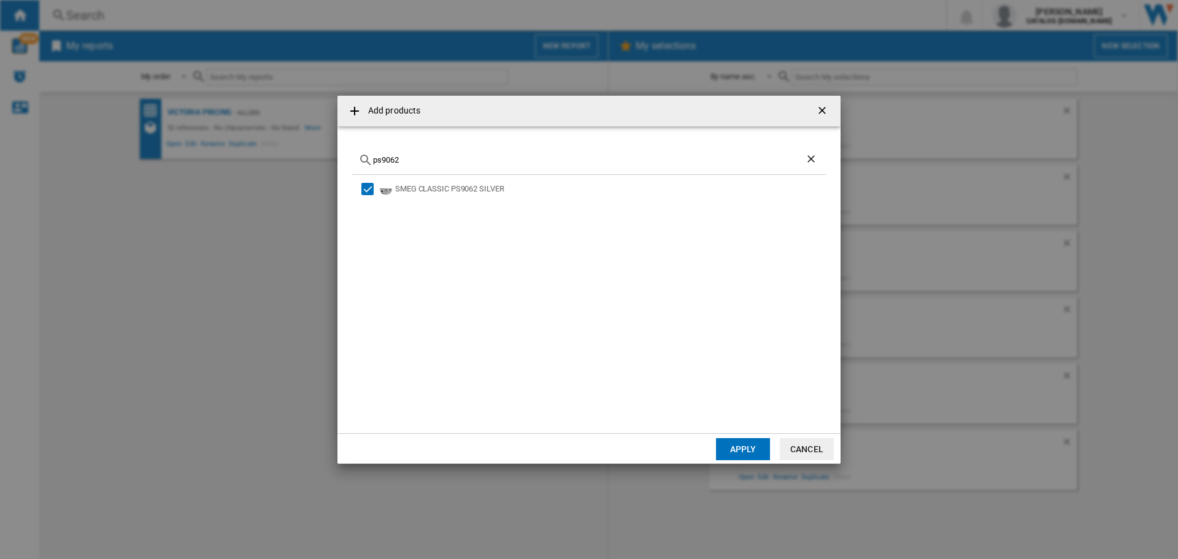
click at [327, 142] on div "Add products ps9062 SMEG CLASSIC PS9062 SILVER Apply Cancel" at bounding box center [589, 279] width 1178 height 559
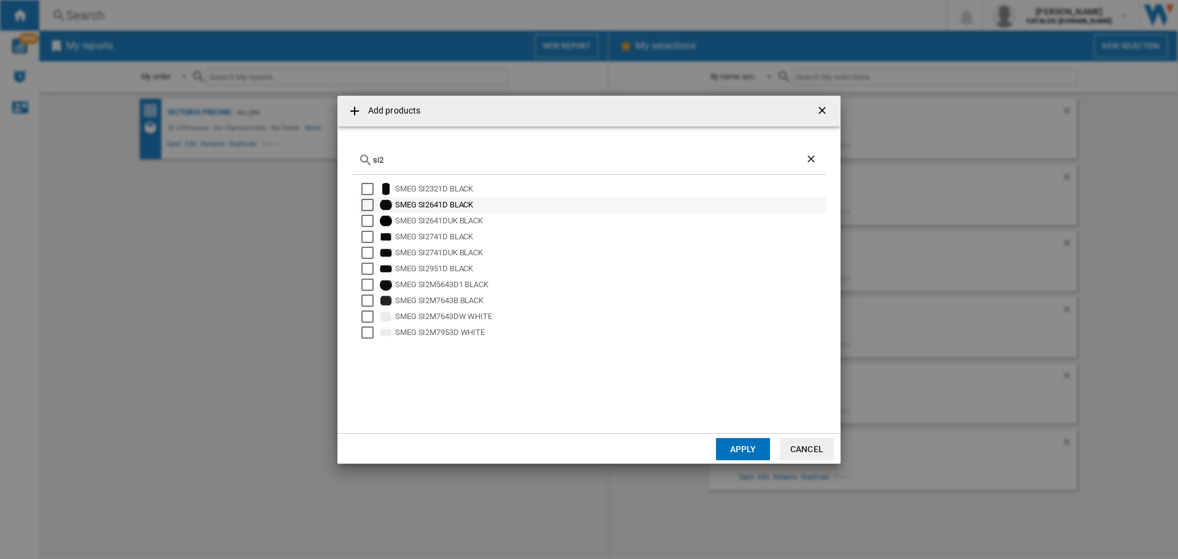
click at [366, 206] on div "Select" at bounding box center [368, 205] width 12 height 12
drag, startPoint x: 367, startPoint y: 269, endPoint x: 476, endPoint y: 268, distance: 109.3
click at [367, 268] on div "Select" at bounding box center [368, 269] width 12 height 12
drag, startPoint x: 414, startPoint y: 155, endPoint x: 313, endPoint y: 144, distance: 101.3
click at [313, 144] on div "Add products si2 SMEG SI2321D BLACK SMEG SI2641D BLACK SMEG SI2641DUK BLACK SME…" at bounding box center [589, 279] width 1178 height 559
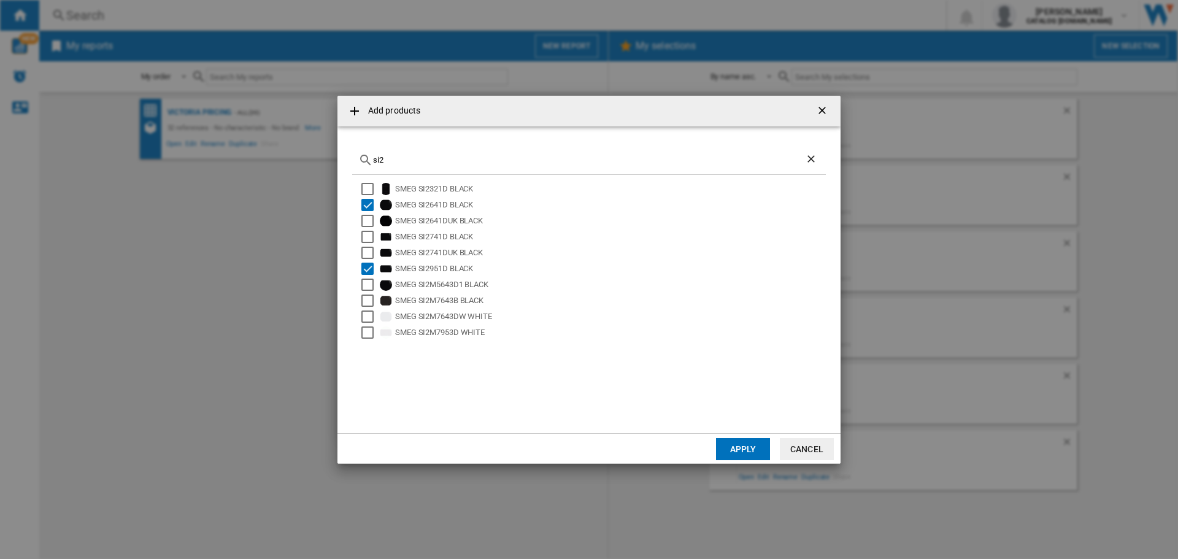
paste input "HOBD382MB"
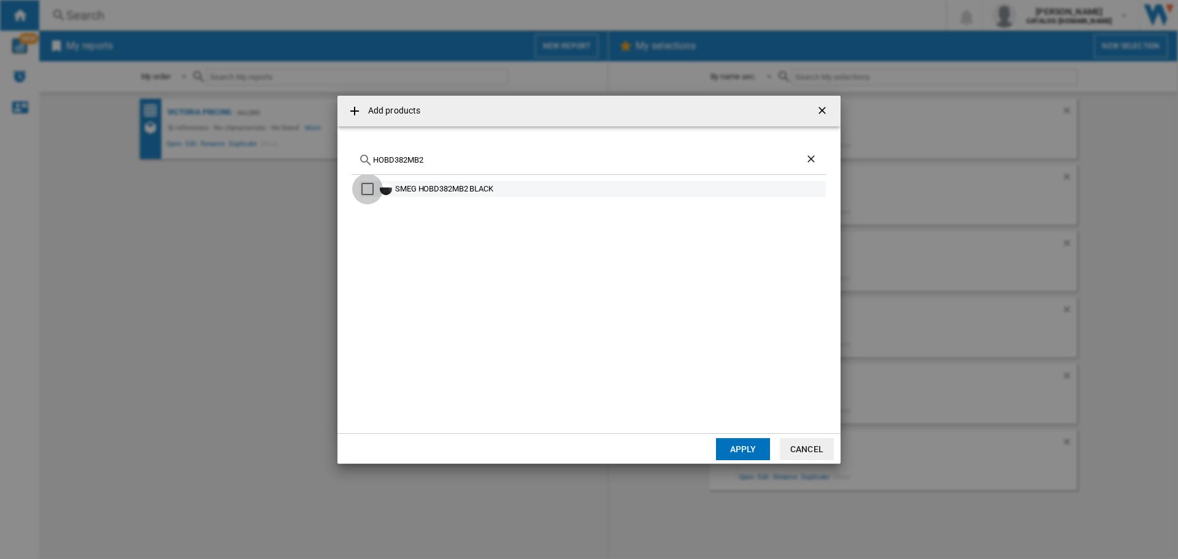
click at [362, 191] on div "Select" at bounding box center [368, 189] width 12 height 12
drag, startPoint x: 452, startPoint y: 159, endPoint x: 185, endPoint y: 126, distance: 268.4
click at [183, 131] on div "Add products HOBD382MB2 SMEG HOBD382MB2 BLACK Apply Cancel" at bounding box center [589, 279] width 1178 height 559
paste input "SIM3644MB"
click at [364, 190] on div "Select" at bounding box center [368, 189] width 12 height 12
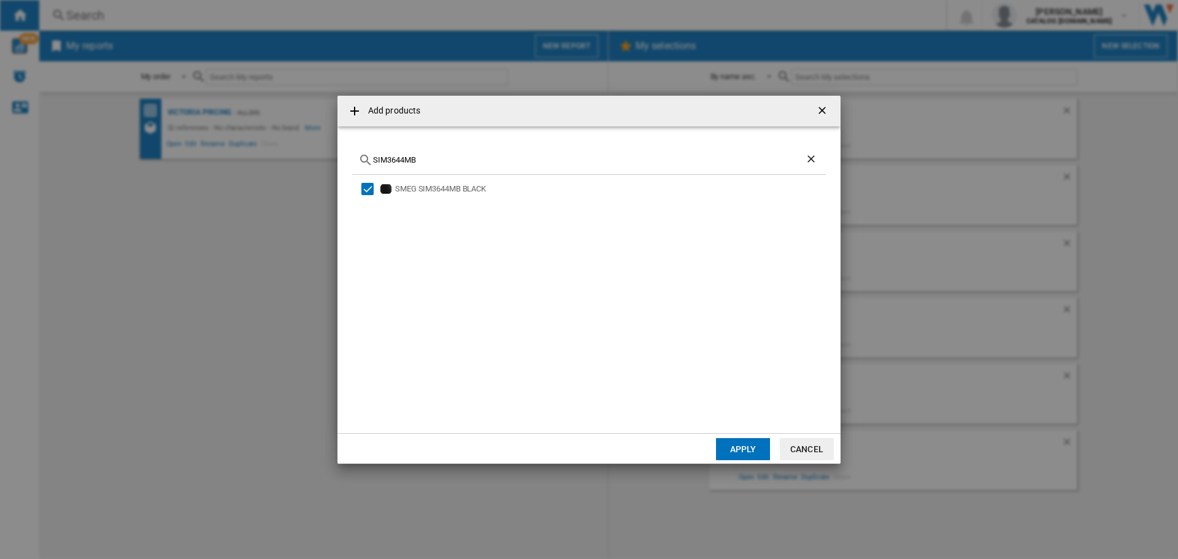
drag, startPoint x: 451, startPoint y: 158, endPoint x: 198, endPoint y: 109, distance: 257.7
click at [198, 109] on div "Add products SIM3644MB SMEG SIM3644MB BLACK Apply Cancel" at bounding box center [589, 279] width 1178 height 559
paste input "KV39"
click at [372, 190] on div "Select" at bounding box center [368, 189] width 12 height 12
click at [442, 164] on div "KV394MB" at bounding box center [589, 160] width 474 height 29
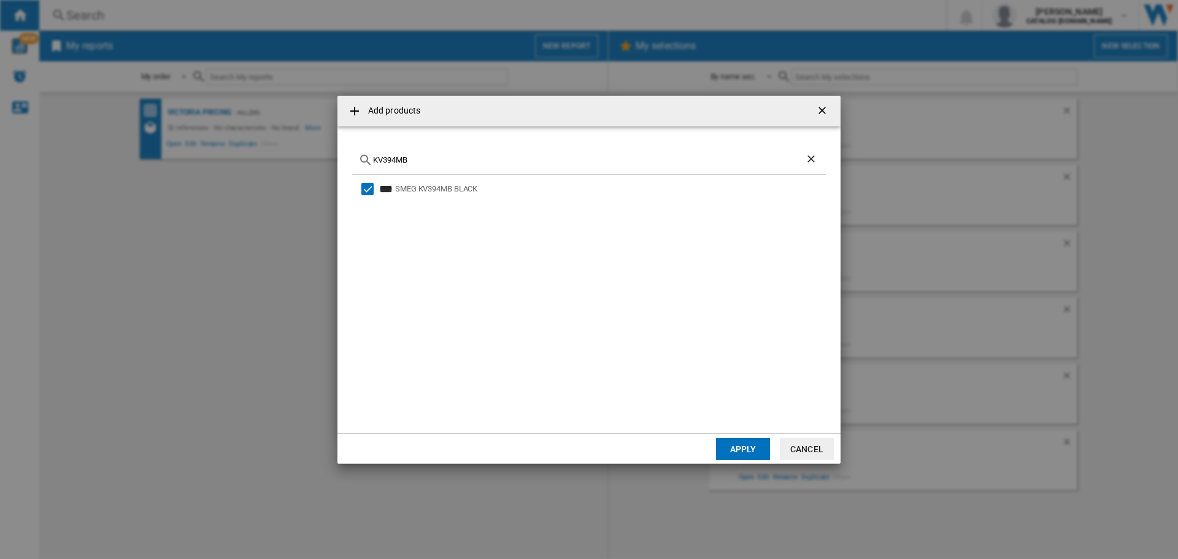
drag, startPoint x: 440, startPoint y: 159, endPoint x: 62, endPoint y: 115, distance: 380.7
click at [61, 115] on div "Add products KV394MB SMEG KV394MB BLACK Apply Cancel" at bounding box center [589, 279] width 1178 height 559
paste input "WNP96SLAAUK1"
click at [370, 184] on div "Select" at bounding box center [368, 189] width 12 height 12
drag, startPoint x: 425, startPoint y: 160, endPoint x: 108, endPoint y: 70, distance: 329.3
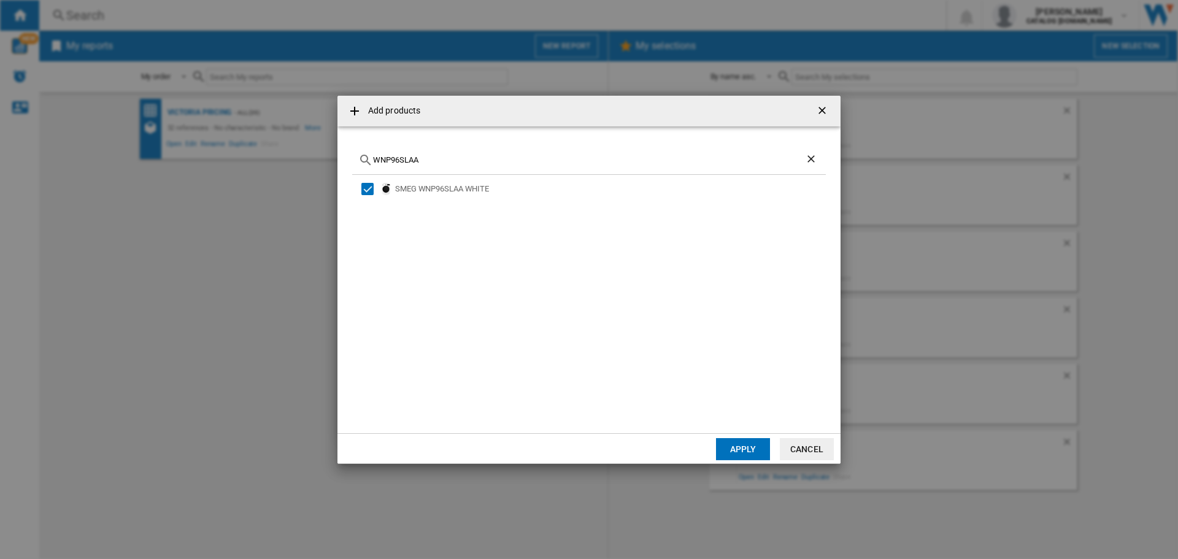
click at [108, 70] on div "Add products WNP96SLAA SMEG WNP96SLAA WHITE Apply Cancel" at bounding box center [589, 279] width 1178 height 559
paste input "DN064SLDUK"
click at [452, 190] on div "SMEG WDN064SLD WHITE" at bounding box center [609, 189] width 429 height 12
drag, startPoint x: 416, startPoint y: 152, endPoint x: 147, endPoint y: 80, distance: 278.9
click at [145, 87] on div "Add products WDN064SLDUK SMEG WDN064SLD WHITE Apply Cancel" at bounding box center [589, 279] width 1178 height 559
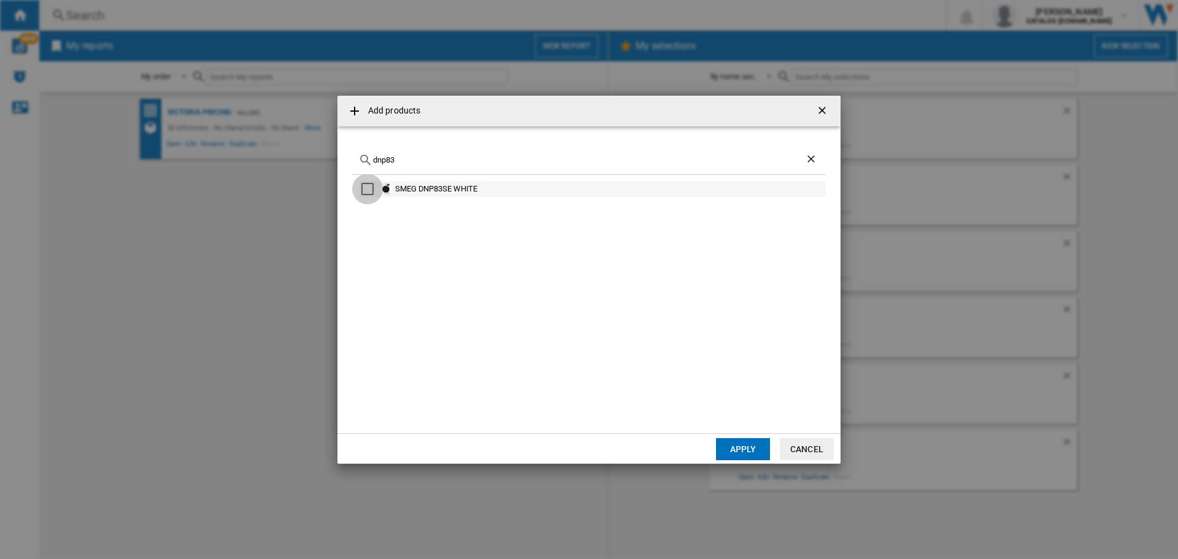
click at [370, 188] on div "Select" at bounding box center [368, 189] width 12 height 12
click at [433, 161] on input "dnp83" at bounding box center [589, 159] width 432 height 9
drag, startPoint x: 369, startPoint y: 191, endPoint x: 852, endPoint y: 160, distance: 483.4
click at [369, 191] on div "Select" at bounding box center [368, 189] width 12 height 12
drag, startPoint x: 414, startPoint y: 159, endPoint x: 108, endPoint y: 106, distance: 310.2
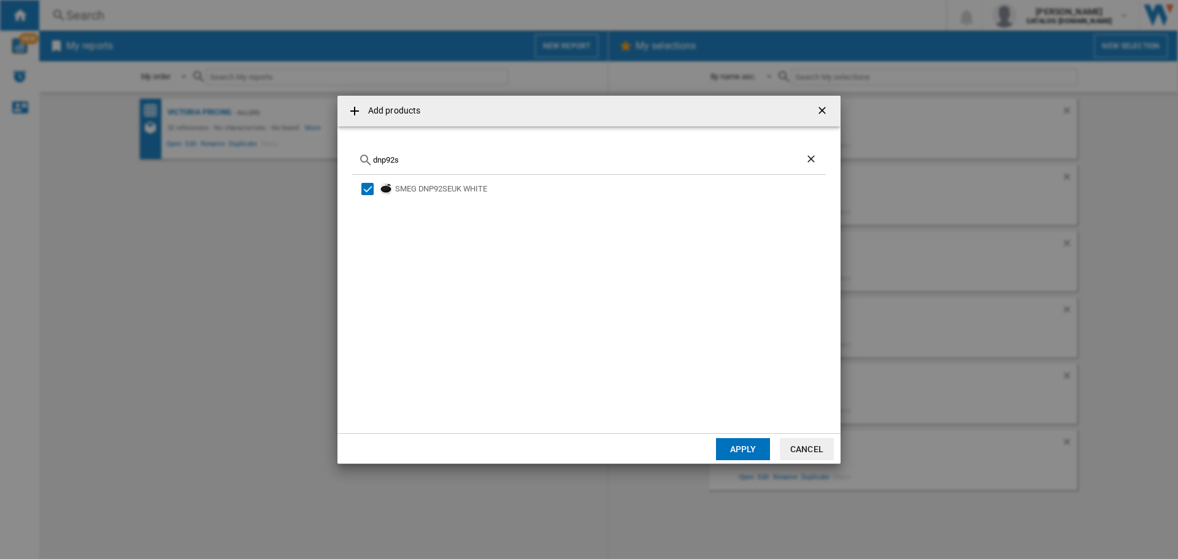
click at [108, 106] on div "Add products dnp92s SMEG DNP92SEUK WHITE Apply Cancel" at bounding box center [589, 279] width 1178 height 559
paste input "FMI325X"
type input "FMI325X"
click at [368, 192] on div "Select" at bounding box center [368, 189] width 12 height 12
click at [739, 449] on button "Apply" at bounding box center [743, 449] width 54 height 22
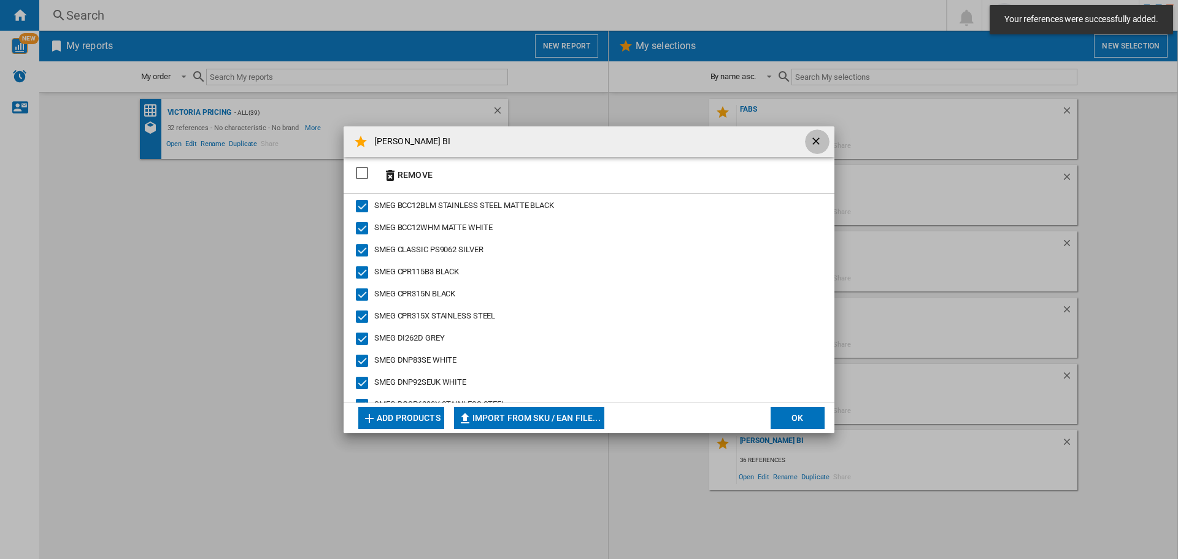
click at [818, 144] on ng-md-icon "getI18NText('BUTTONS.CLOSE_DIALOG')" at bounding box center [817, 142] width 15 height 15
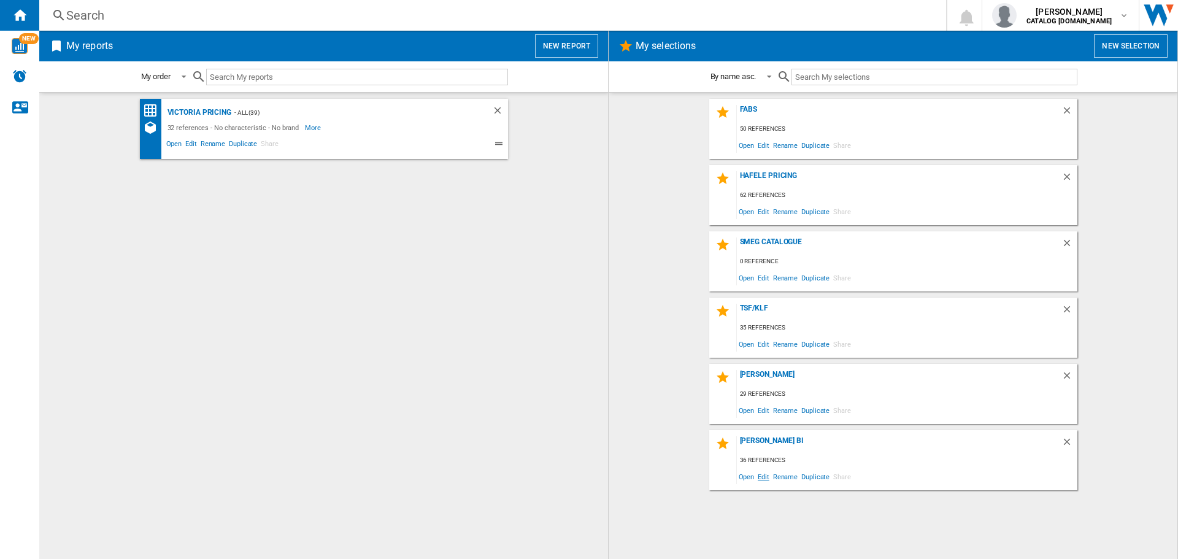
click at [768, 479] on span "Edit" at bounding box center [763, 476] width 15 height 17
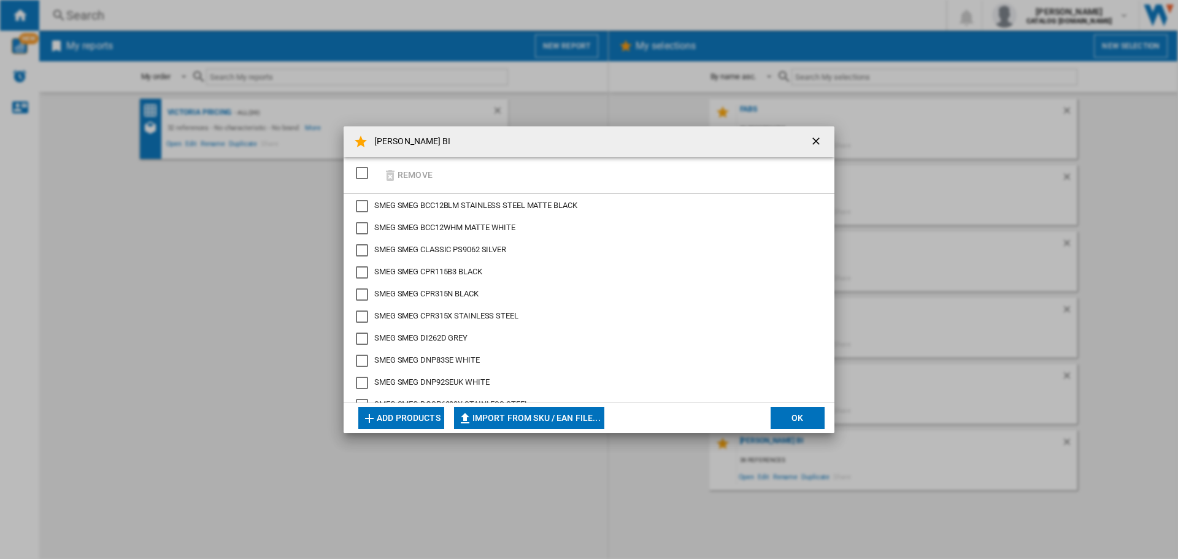
click at [387, 419] on button "Add products" at bounding box center [401, 418] width 86 height 22
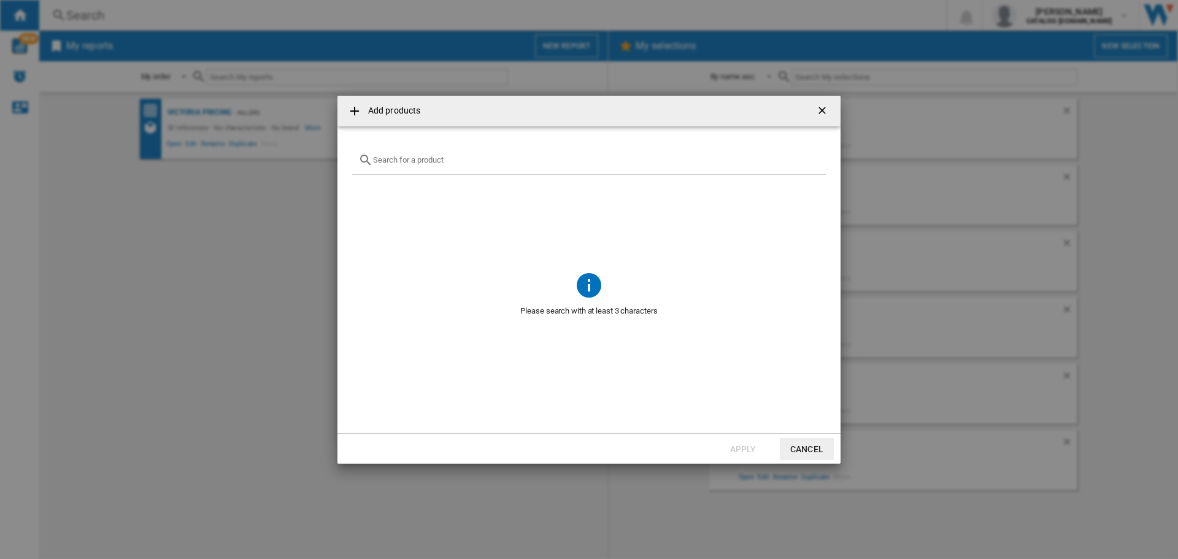
click at [416, 165] on div "Add products ..." at bounding box center [589, 160] width 474 height 29
click at [416, 158] on input "Add products ..." at bounding box center [596, 159] width 447 height 9
paste input "SFP6301TVX"
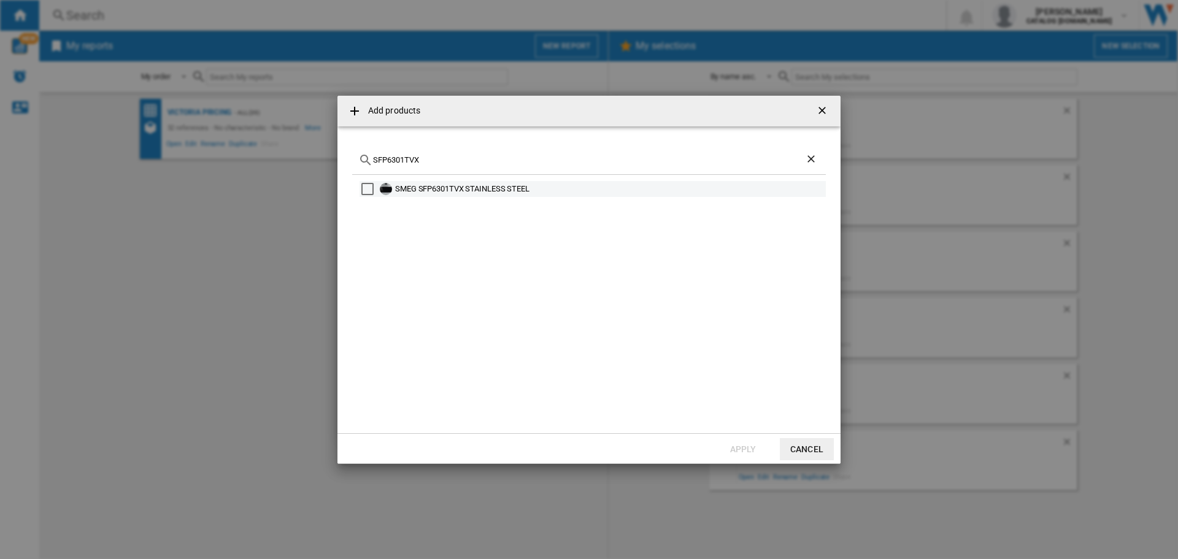
click at [364, 188] on div "Select" at bounding box center [368, 189] width 12 height 12
drag, startPoint x: 437, startPoint y: 161, endPoint x: 257, endPoint y: 122, distance: 184.2
click at [257, 122] on div "Add products SFP6301TVX SMEG SFP6301TVX STAINLESS STEEL Apply Cancel" at bounding box center [589, 279] width 1178 height 559
paste input "O6302M2"
drag, startPoint x: 369, startPoint y: 190, endPoint x: 381, endPoint y: 187, distance: 11.9
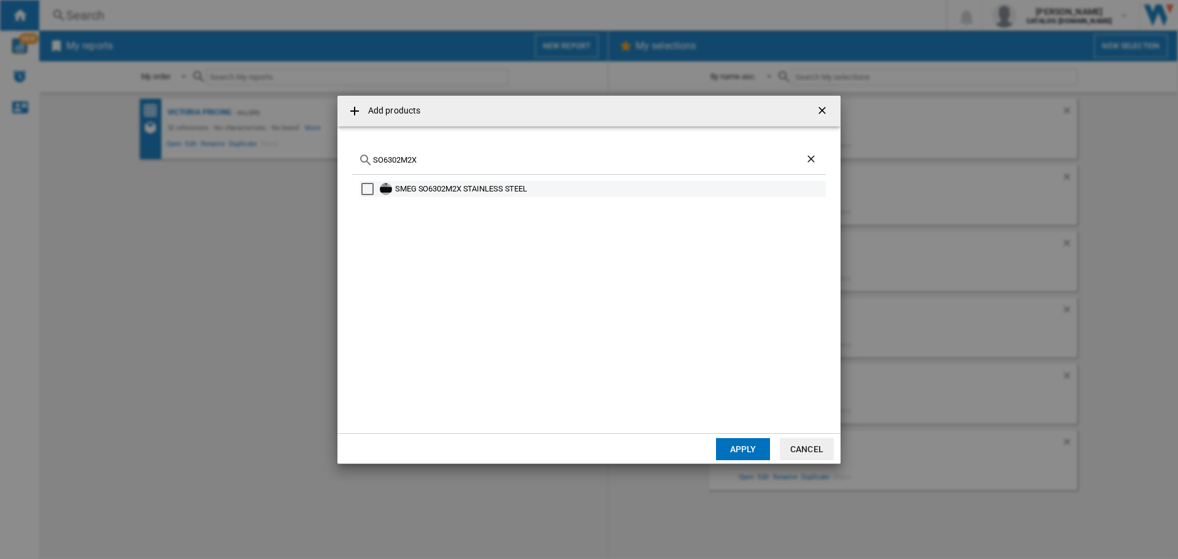
click at [369, 190] on div "Select" at bounding box center [368, 189] width 12 height 12
drag, startPoint x: 428, startPoint y: 156, endPoint x: 68, endPoint y: 81, distance: 368.0
click at [68, 81] on div "Add products SO6302M2X SMEG SO6302M2X STAINLESS STEEL Apply Cancel" at bounding box center [589, 279] width 1178 height 559
paste input "4301M1"
drag, startPoint x: 368, startPoint y: 189, endPoint x: 692, endPoint y: 184, distance: 323.5
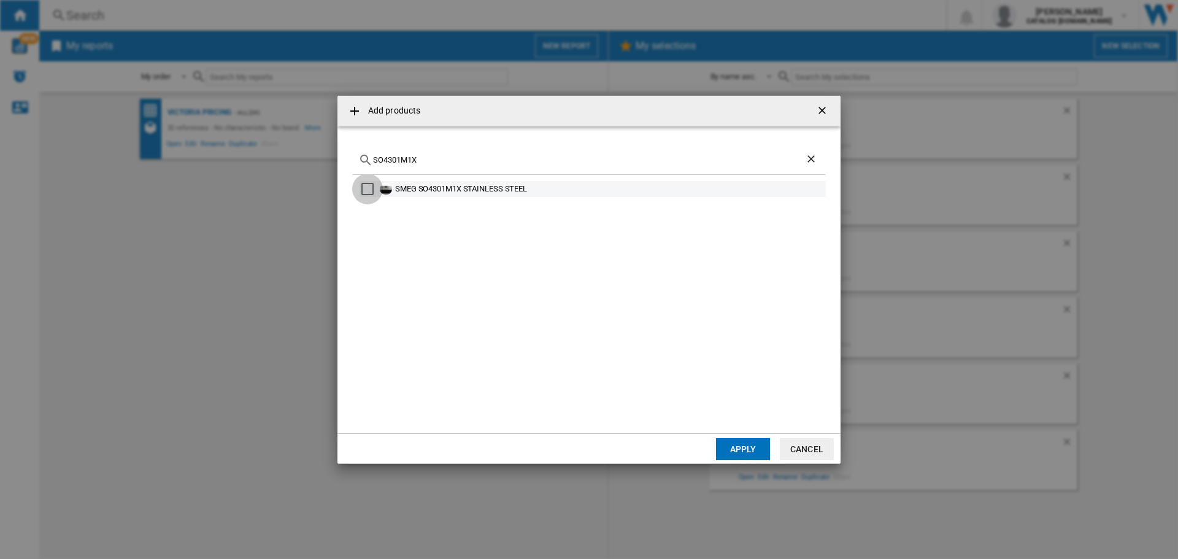
click at [368, 189] on div "Select" at bounding box center [368, 189] width 12 height 12
drag, startPoint x: 460, startPoint y: 163, endPoint x: 0, endPoint y: 83, distance: 467.1
click at [0, 91] on div "Add products SO4301M1X SMEG SO4301M1X STAINLESS STEEL Apply Cancel" at bounding box center [589, 279] width 1178 height 559
paste input "2"
click at [368, 189] on div "Select" at bounding box center [368, 189] width 12 height 12
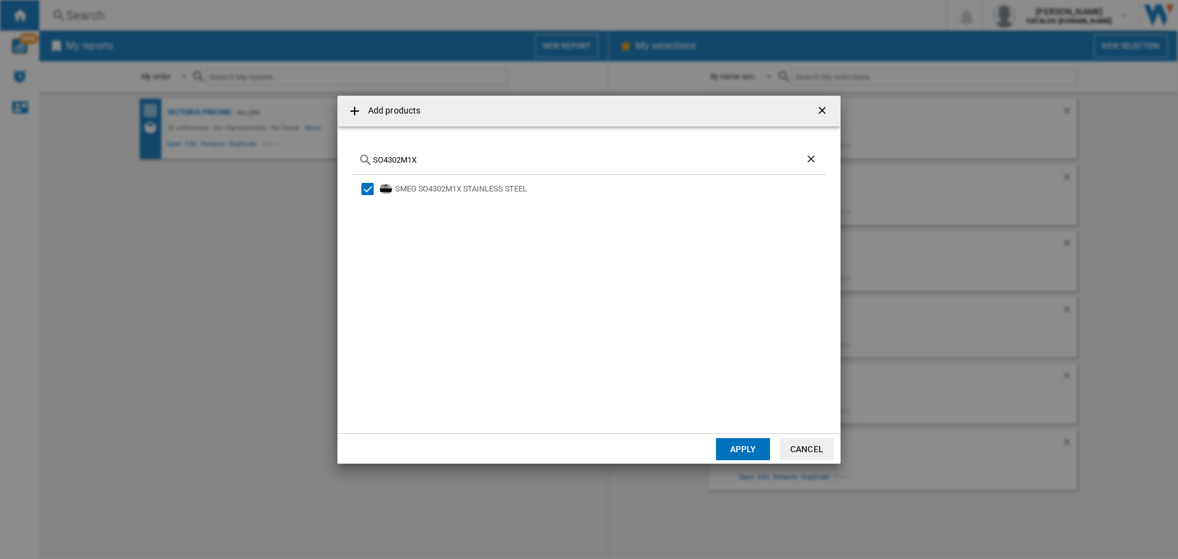
drag, startPoint x: 424, startPoint y: 163, endPoint x: 91, endPoint y: 115, distance: 336.0
click at [136, 124] on div "Add products SO4302M1X SMEG SO4302M1X STAINLESS STEEL Apply Cancel" at bounding box center [589, 279] width 1178 height 559
paste input "FP6301TVN"
click at [424, 195] on div "SMEG SFP6301TVN BLACK" at bounding box center [609, 189] width 429 height 12
drag, startPoint x: 460, startPoint y: 163, endPoint x: 25, endPoint y: 119, distance: 437.4
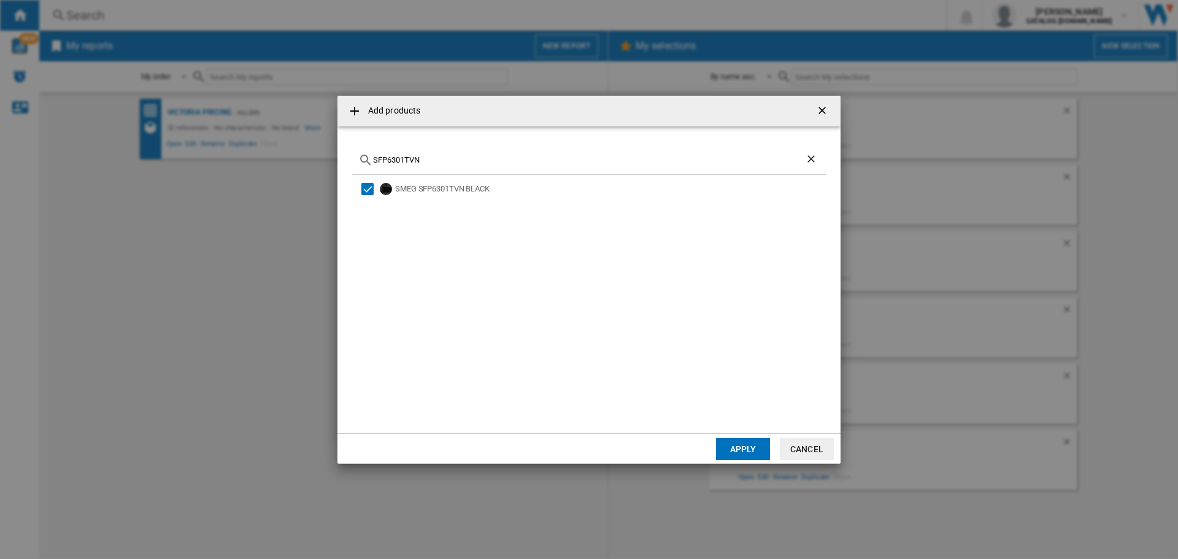
click at [25, 119] on div "Add products SFP6301TVN SMEG SFP6301TVN BLACK Apply Cancel" at bounding box center [589, 279] width 1178 height 559
paste input "O6302M2"
drag, startPoint x: 367, startPoint y: 186, endPoint x: 705, endPoint y: 197, distance: 337.8
click at [367, 186] on div "Select" at bounding box center [368, 189] width 12 height 12
drag, startPoint x: 409, startPoint y: 151, endPoint x: 368, endPoint y: 147, distance: 41.3
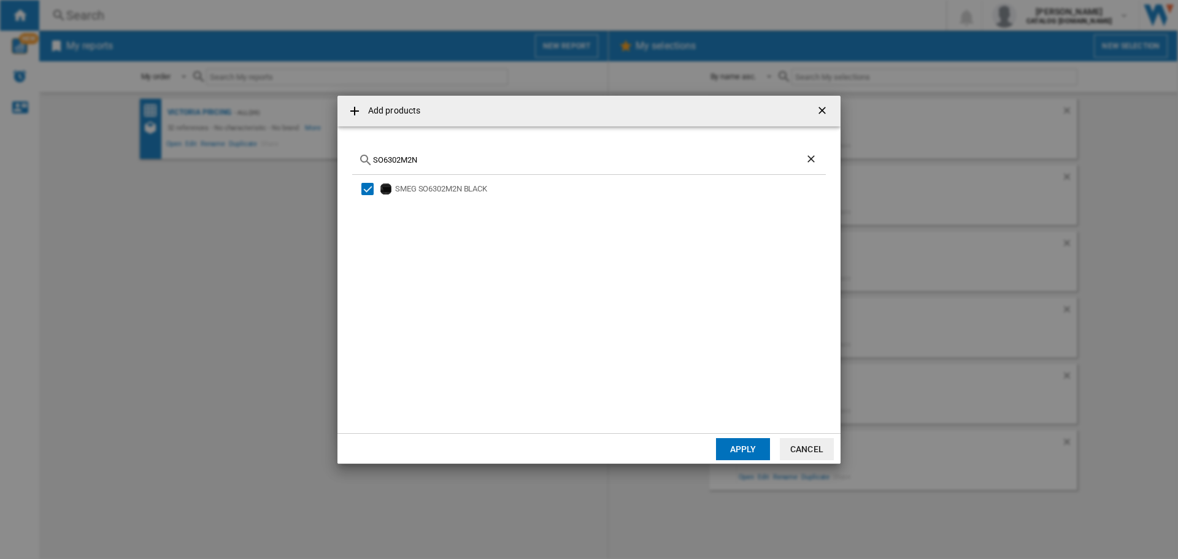
click at [368, 147] on div "SO6302M2N" at bounding box center [589, 160] width 474 height 29
drag, startPoint x: 435, startPoint y: 158, endPoint x: 0, endPoint y: 31, distance: 453.5
click at [93, 64] on div "Add products SO6302M2N SMEG SO6302M2N BLACK Apply Cancel" at bounding box center [589, 279] width 1178 height 559
paste input "4301M1"
click at [449, 157] on input "SO4301M1N" at bounding box center [589, 159] width 432 height 9
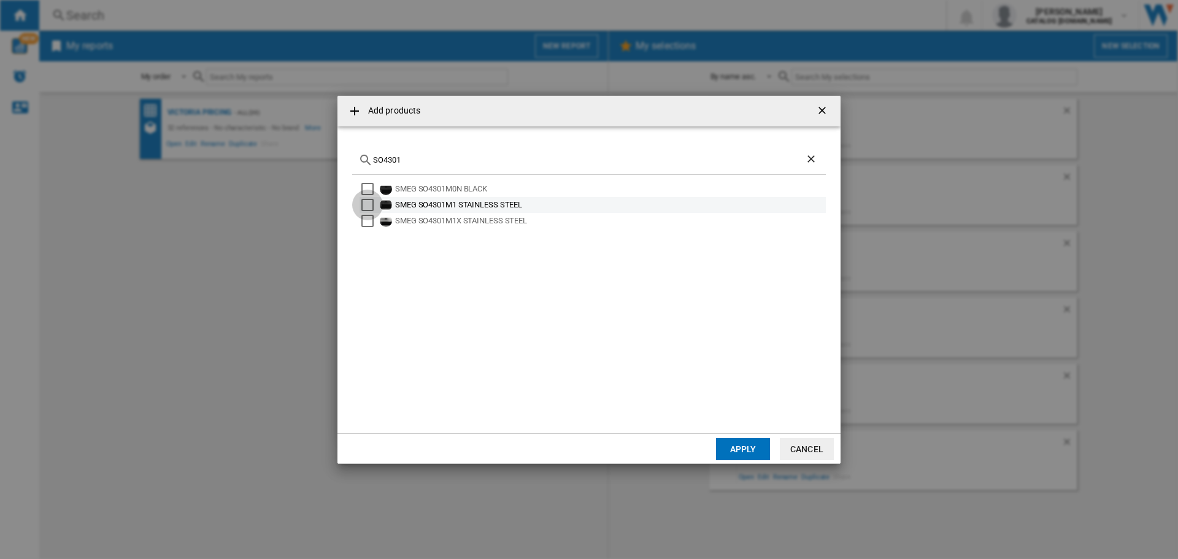
click at [365, 206] on div "Select" at bounding box center [368, 205] width 12 height 12
drag, startPoint x: 416, startPoint y: 163, endPoint x: 133, endPoint y: 108, distance: 287.7
click at [133, 108] on div "Add products SO4301 SMEG SO4301M0N BLACK SMEG SO4301M1 STAINLESS STEEL SMEG SO4…" at bounding box center [589, 279] width 1178 height 559
paste input "P6102TB3"
click at [366, 188] on div "Select" at bounding box center [368, 189] width 12 height 12
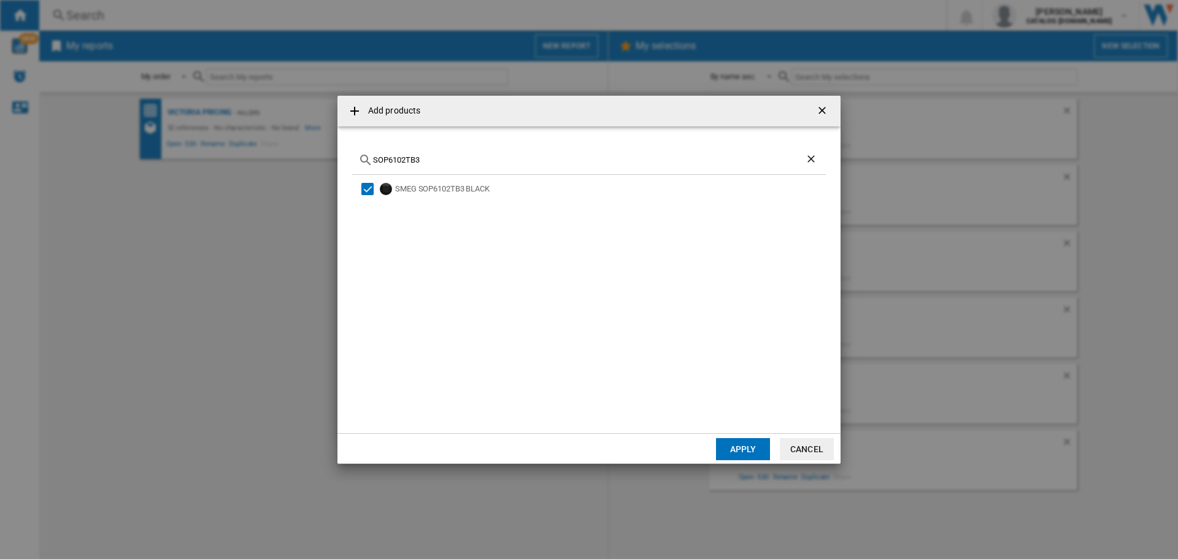
drag, startPoint x: 330, startPoint y: 125, endPoint x: 179, endPoint y: 88, distance: 156.2
click at [193, 91] on div "Add products SOP6102TB3 SMEG SOP6102TB3 BLACK Apply Cancel" at bounding box center [589, 279] width 1178 height 559
paste input "6102M2"
click at [369, 188] on div "Select" at bounding box center [368, 189] width 12 height 12
drag, startPoint x: 452, startPoint y: 157, endPoint x: 66, endPoint y: 57, distance: 398.7
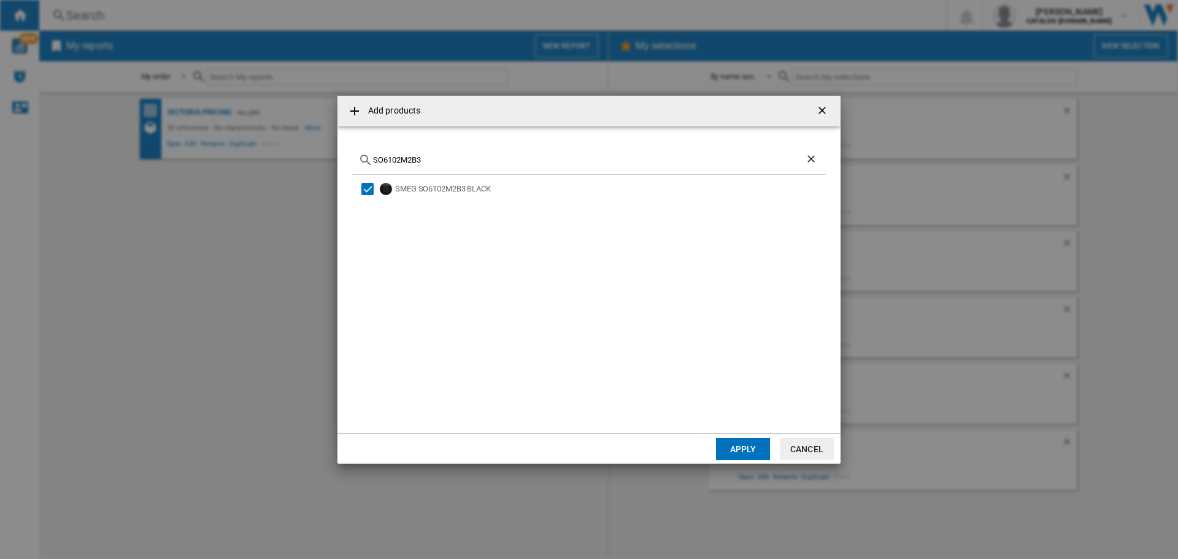
click at [66, 57] on div "Add products SO6102M2B3 SMEG SO6102M2B3 BLACK Apply Cancel" at bounding box center [589, 279] width 1178 height 559
paste input "4102M1"
click at [363, 189] on div "Select" at bounding box center [368, 189] width 12 height 12
drag, startPoint x: 503, startPoint y: 160, endPoint x: 0, endPoint y: 120, distance: 504.9
click at [0, 120] on div "Add products SO4102M1B3 SMEG SO4102M1B3 BLACK Apply Cancel" at bounding box center [589, 279] width 1178 height 559
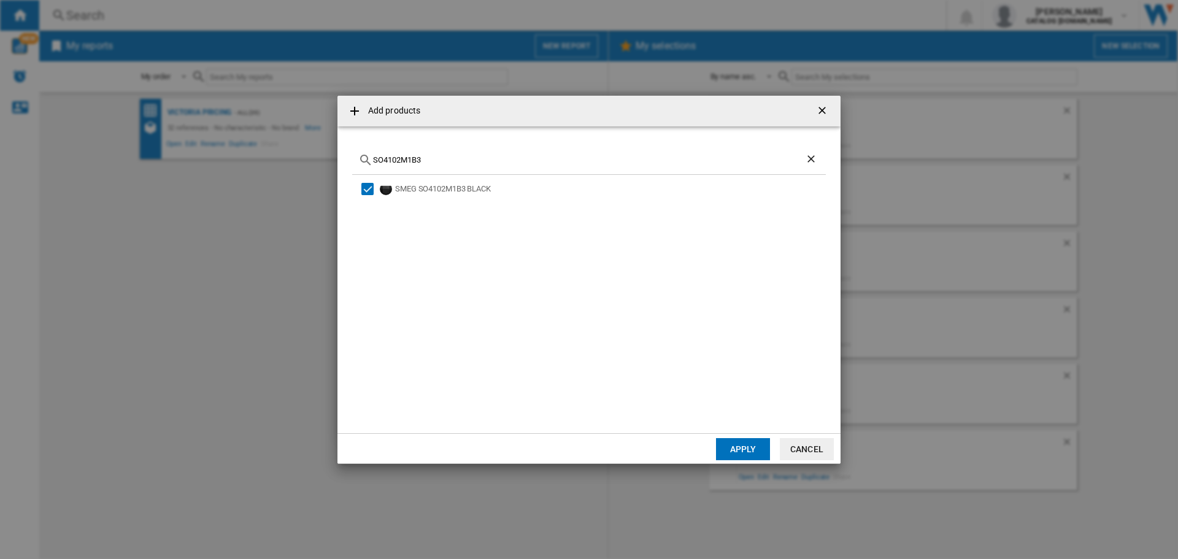
paste input "4M2P"
click at [446, 188] on div "SMEG SO4104M2PB3 BLACK" at bounding box center [609, 189] width 429 height 12
drag, startPoint x: 295, startPoint y: 144, endPoint x: 0, endPoint y: 61, distance: 306.6
click at [0, 82] on div "Add products SO4104M2PB3 SMEG SO4104M2PB3 BLACK Apply Cancel" at bounding box center [589, 279] width 1178 height 559
paste input "6"
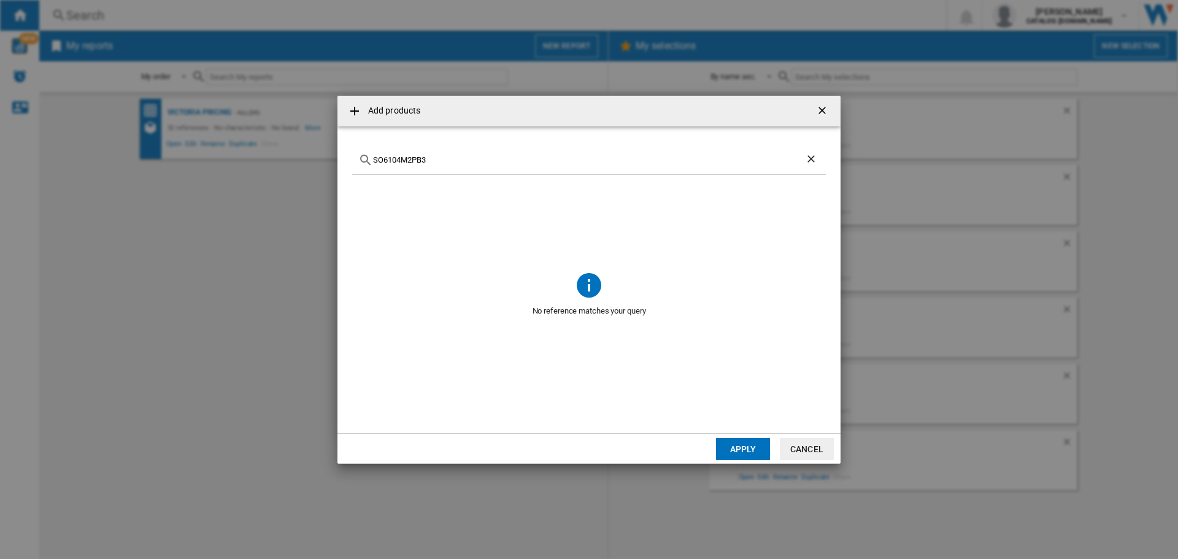
click at [473, 157] on input "SO6104M2PB3" at bounding box center [589, 159] width 432 height 9
click at [362, 192] on div "Select" at bounding box center [368, 189] width 12 height 12
drag, startPoint x: 459, startPoint y: 164, endPoint x: 126, endPoint y: 91, distance: 340.6
click at [126, 91] on div "Add products SO6104M2 SMEG SO6104M2B3 BLACK Apply Cancel" at bounding box center [589, 279] width 1178 height 559
paste input "P6104S2PB3"
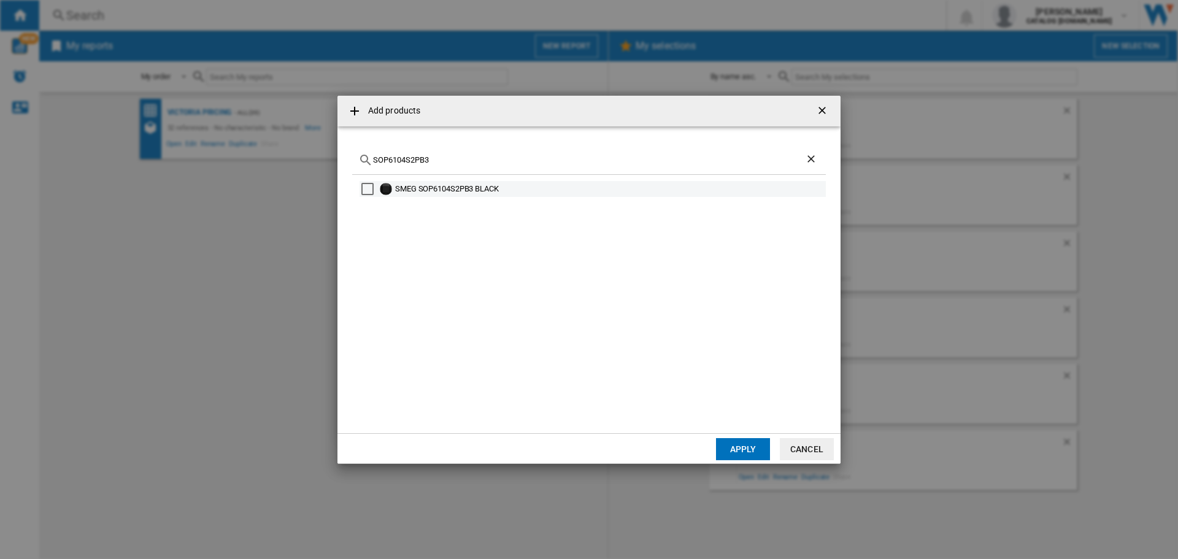
type input "SOP6104S2PB3"
click at [368, 184] on div "Select" at bounding box center [368, 189] width 12 height 12
click at [753, 441] on button "Apply" at bounding box center [743, 449] width 54 height 22
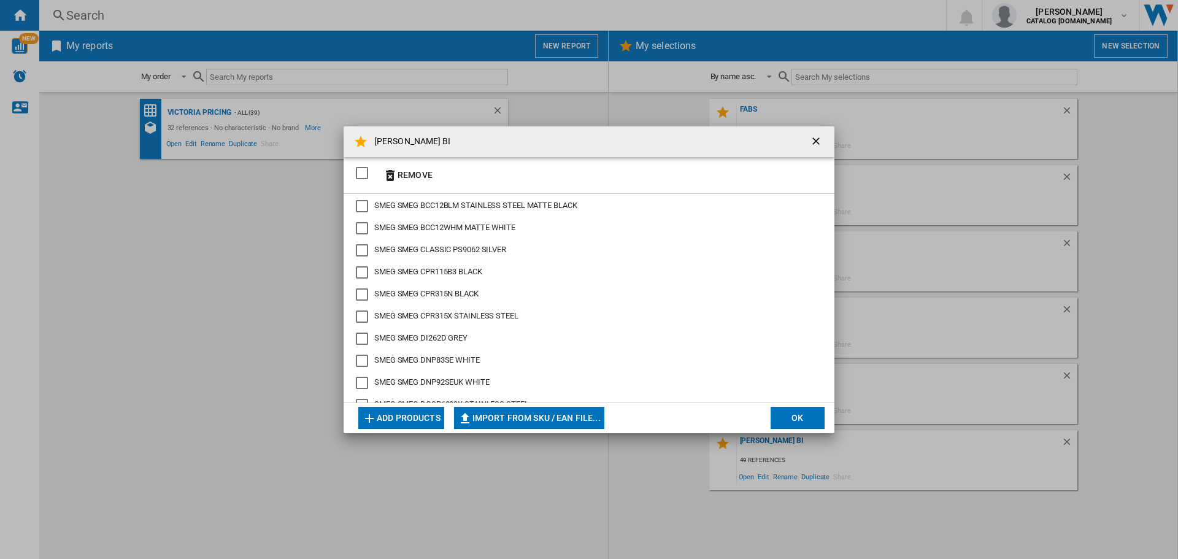
drag, startPoint x: 807, startPoint y: 412, endPoint x: 889, endPoint y: 398, distance: 84.2
click at [807, 412] on button "OK" at bounding box center [798, 418] width 54 height 22
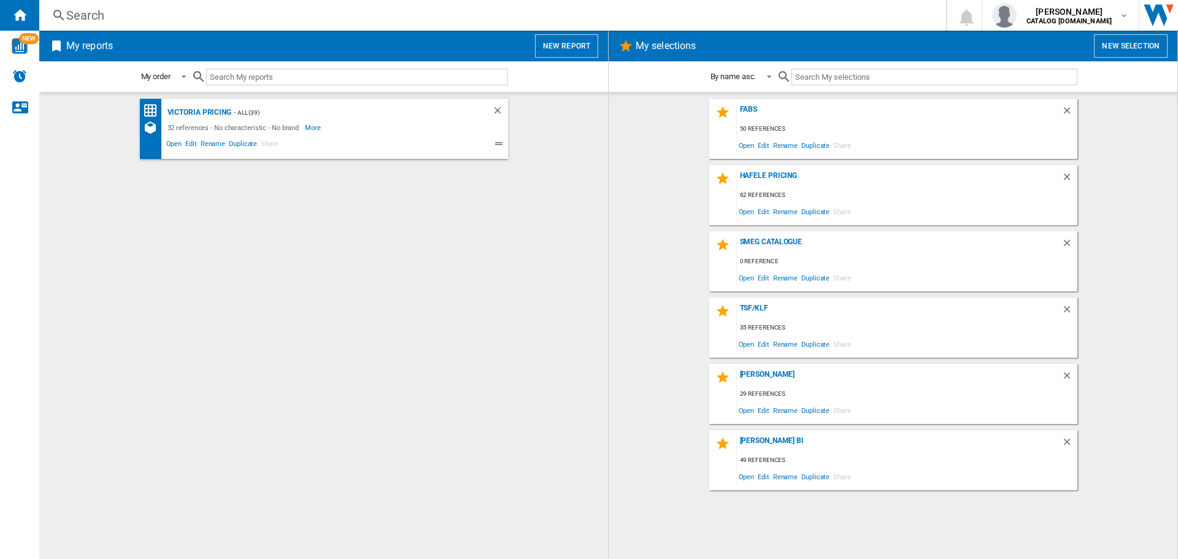
click at [560, 49] on button "New report" at bounding box center [566, 45] width 63 height 23
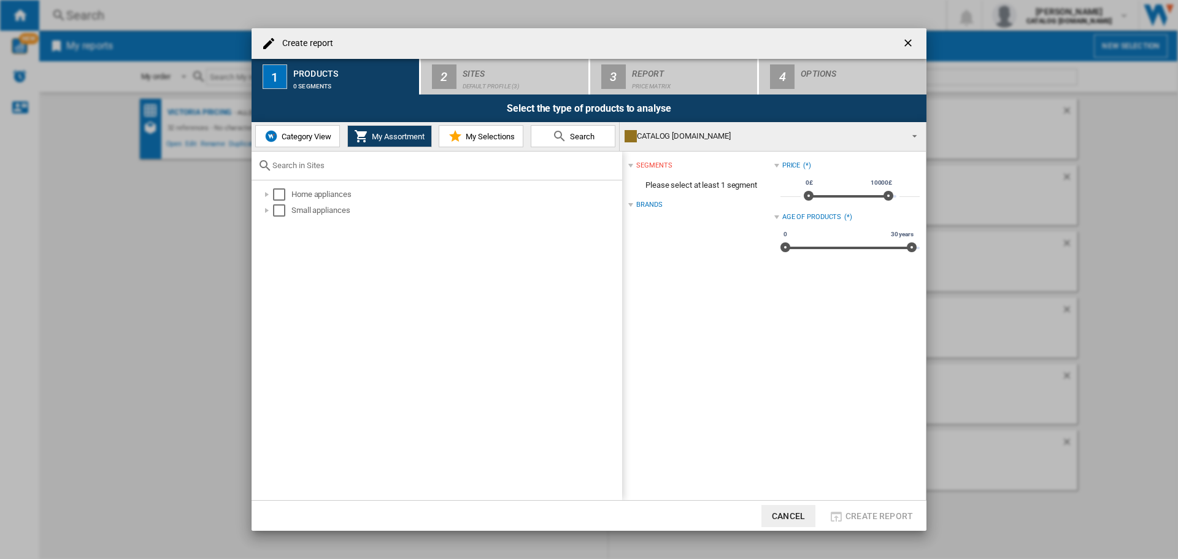
click at [485, 136] on span "My Selections" at bounding box center [489, 136] width 52 height 9
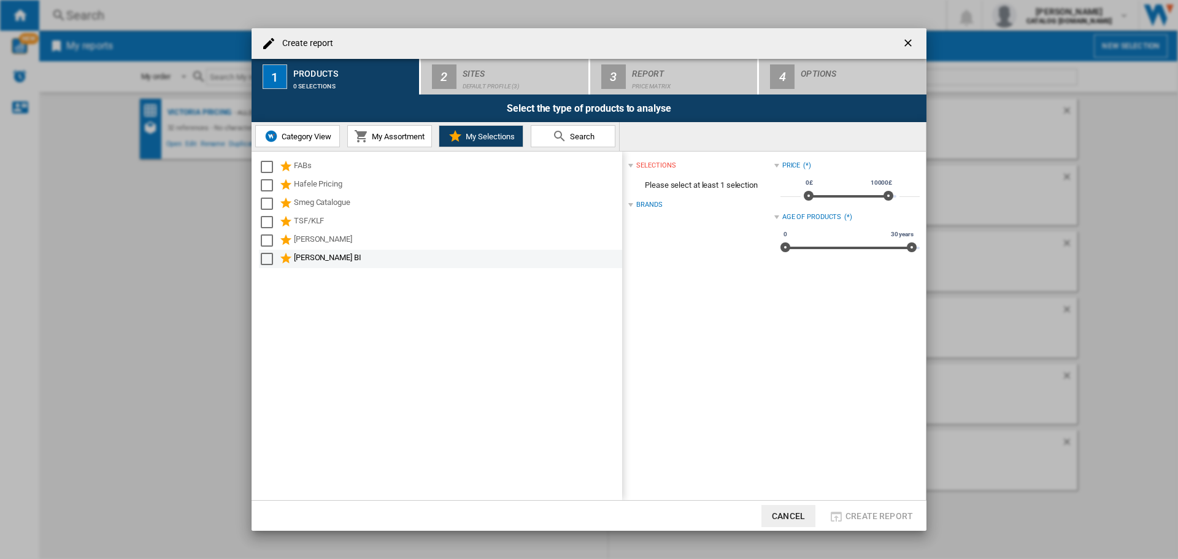
click at [301, 253] on div "[PERSON_NAME] BI" at bounding box center [457, 259] width 327 height 15
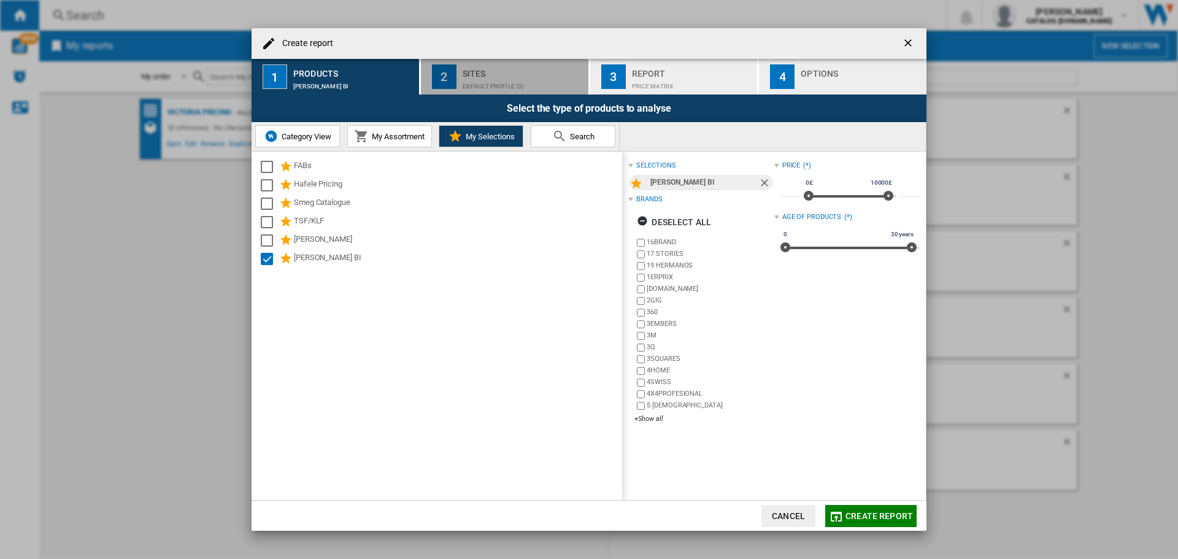
click at [498, 85] on div "Default profile (3)" at bounding box center [523, 83] width 121 height 13
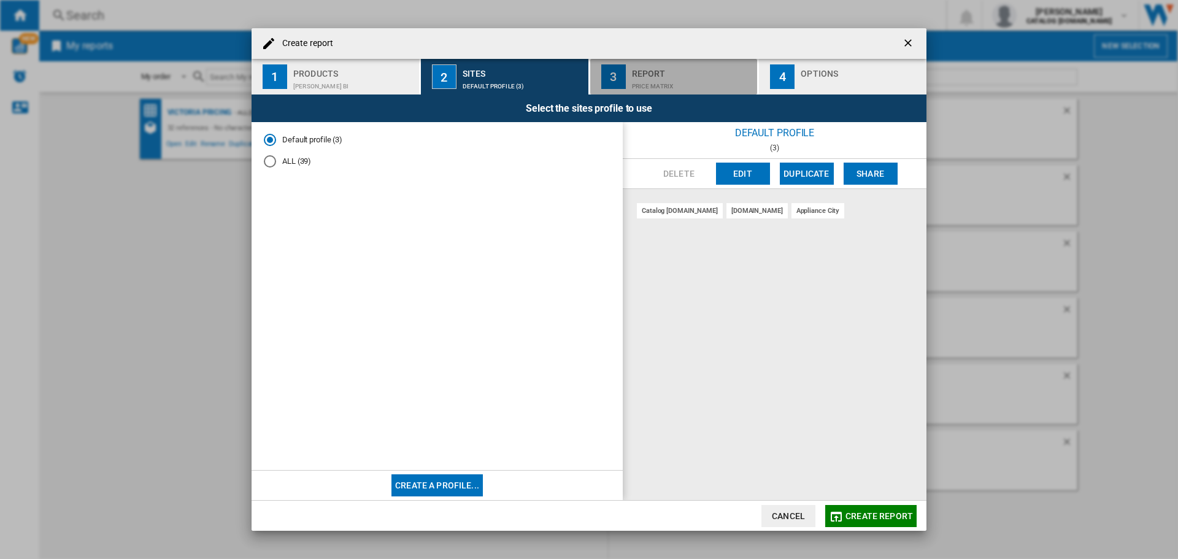
click at [660, 82] on div "Price Matrix" at bounding box center [692, 83] width 121 height 13
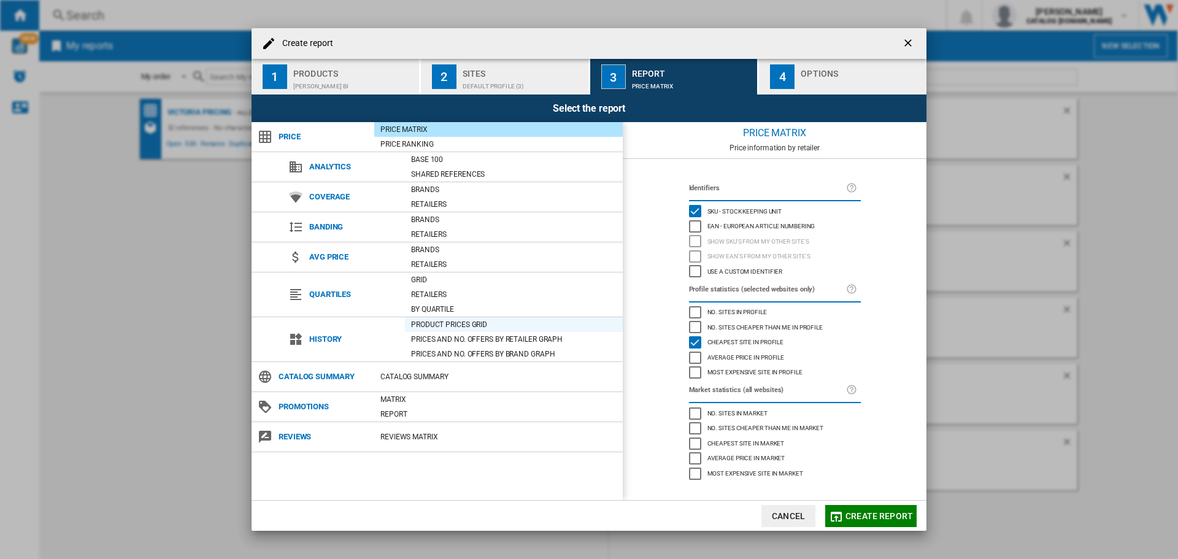
click at [435, 319] on div "Product prices grid" at bounding box center [514, 325] width 218 height 12
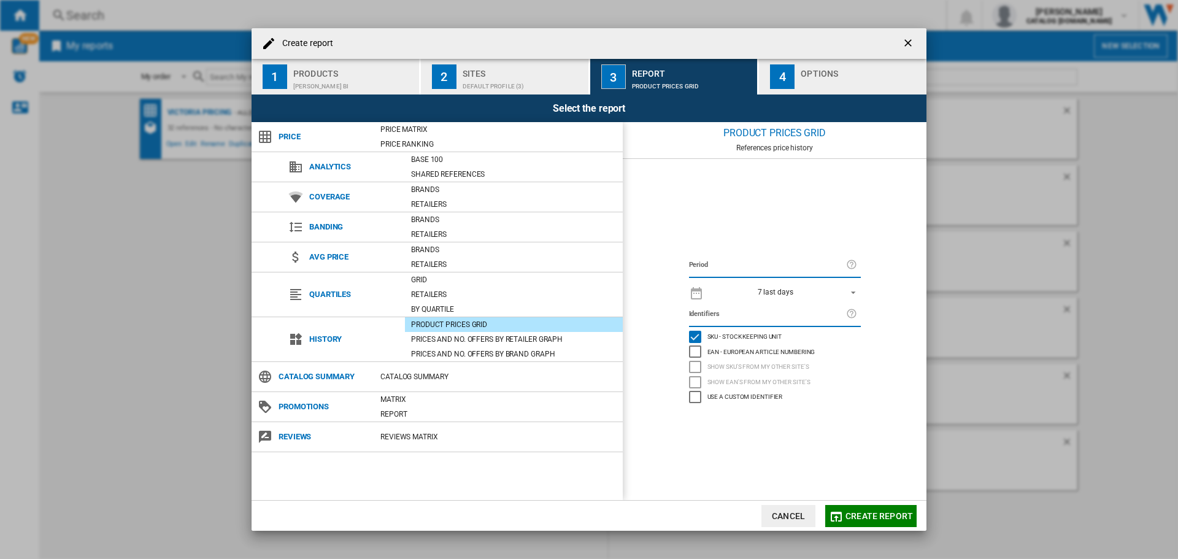
click at [775, 288] on div "7 last days" at bounding box center [776, 292] width 36 height 9
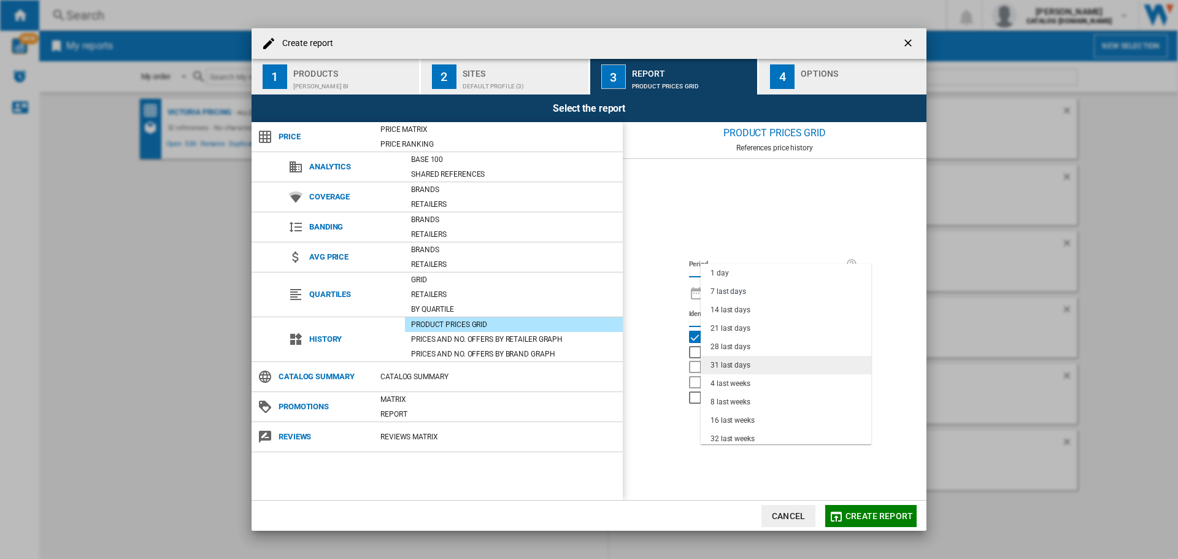
click at [729, 369] on div "31 last days" at bounding box center [731, 365] width 40 height 10
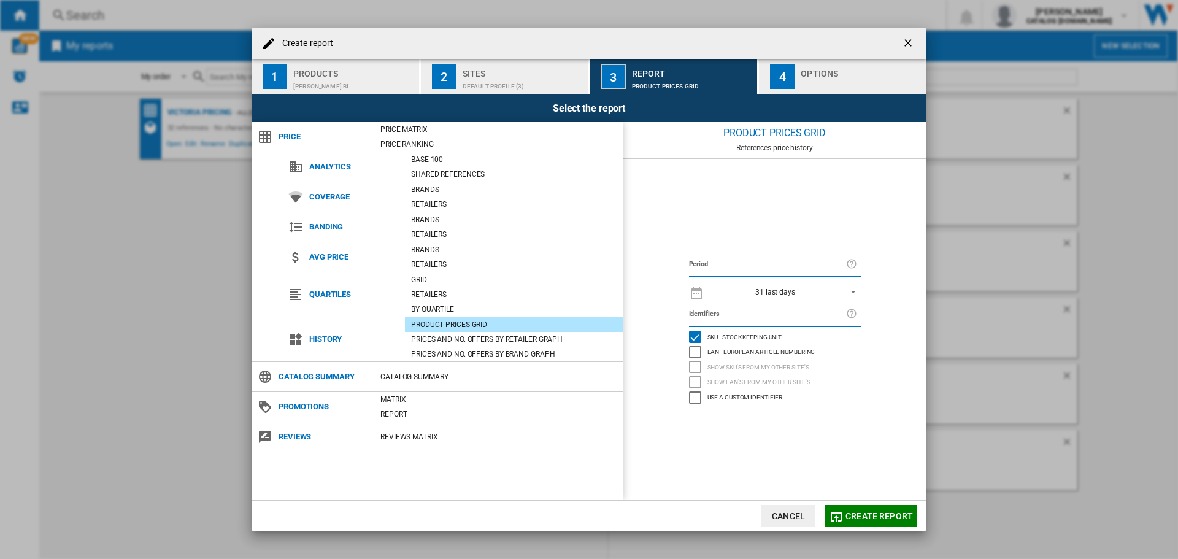
click at [803, 83] on div "button" at bounding box center [861, 83] width 121 height 13
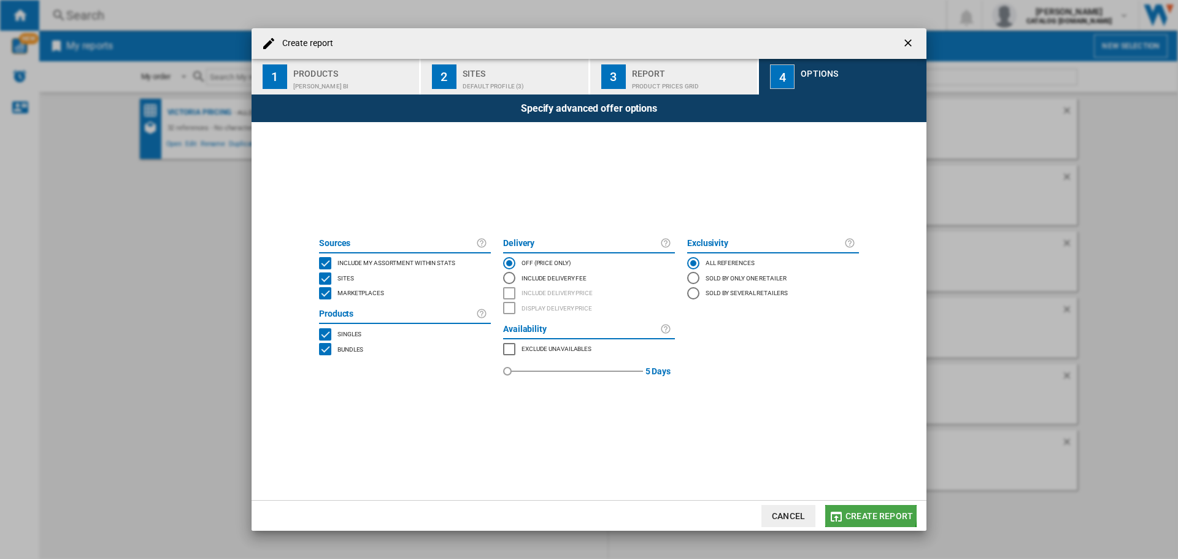
click at [854, 511] on span "Create report" at bounding box center [880, 516] width 68 height 10
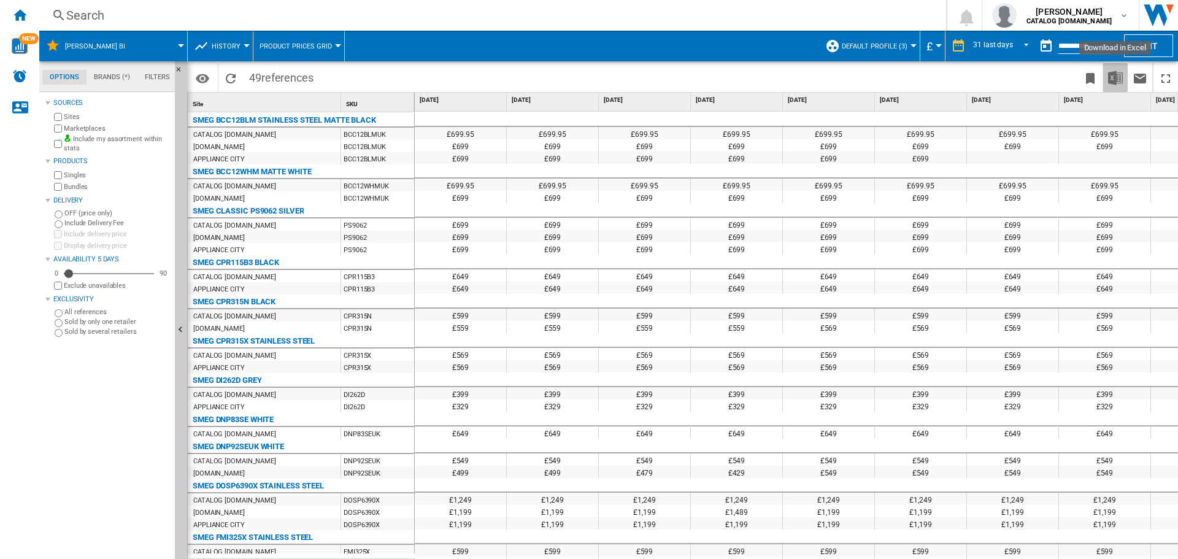
click at [1118, 72] on img "Download in Excel" at bounding box center [1115, 78] width 15 height 15
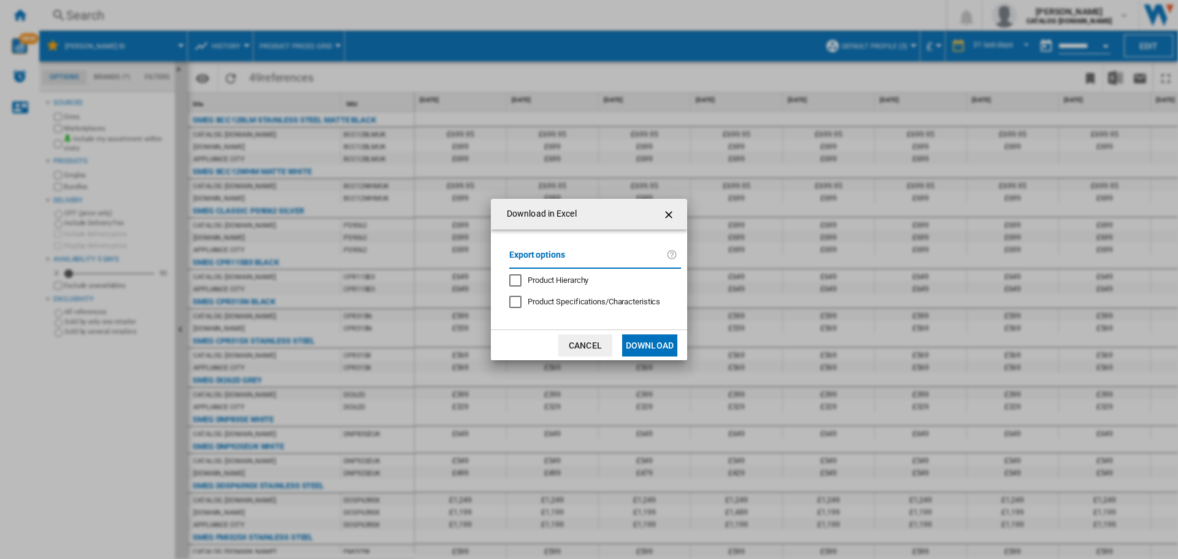
click at [645, 348] on button "Download" at bounding box center [649, 346] width 55 height 22
